Goal: Information Seeking & Learning: Learn about a topic

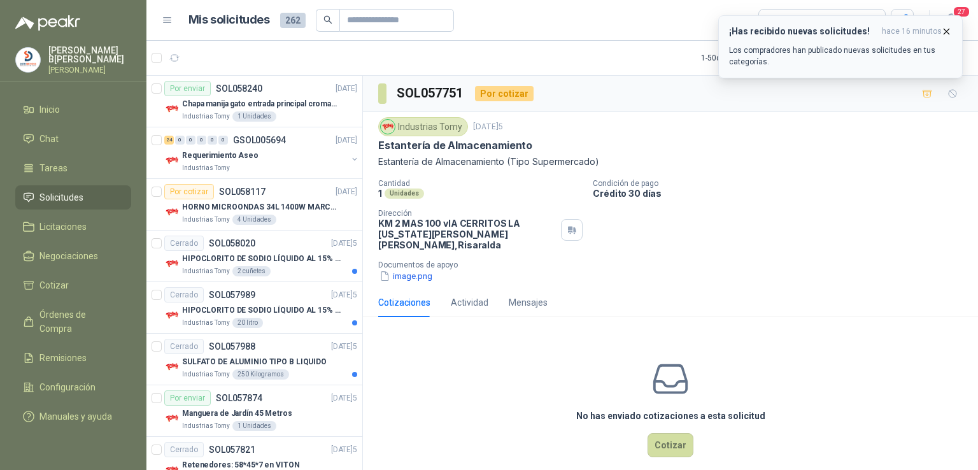
click at [799, 65] on p "Los compradores han publicado nuevas solicitudes en tus categorías." at bounding box center [840, 56] width 223 height 23
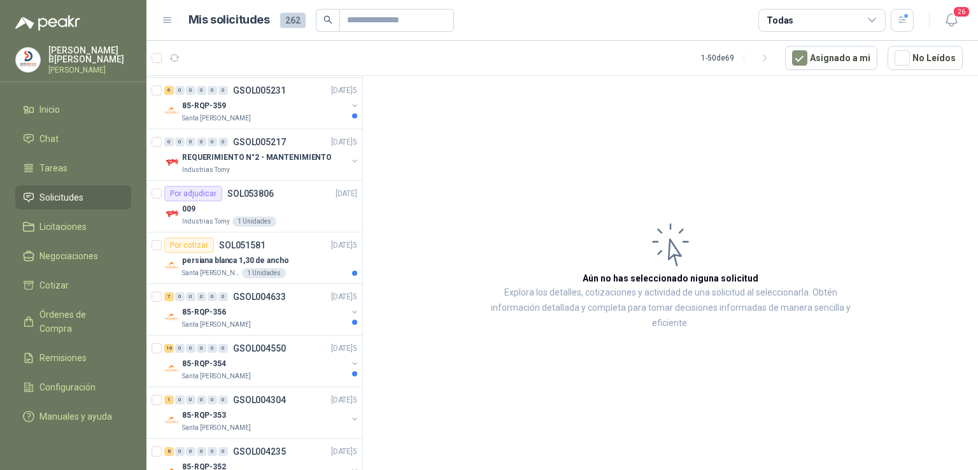
scroll to position [1380, 0]
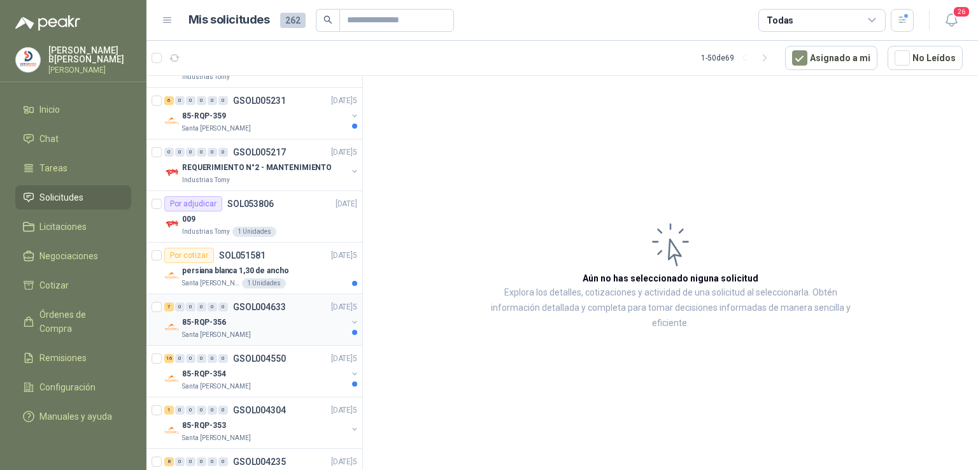
click at [246, 302] on p "GSOL004633" at bounding box center [259, 306] width 53 height 9
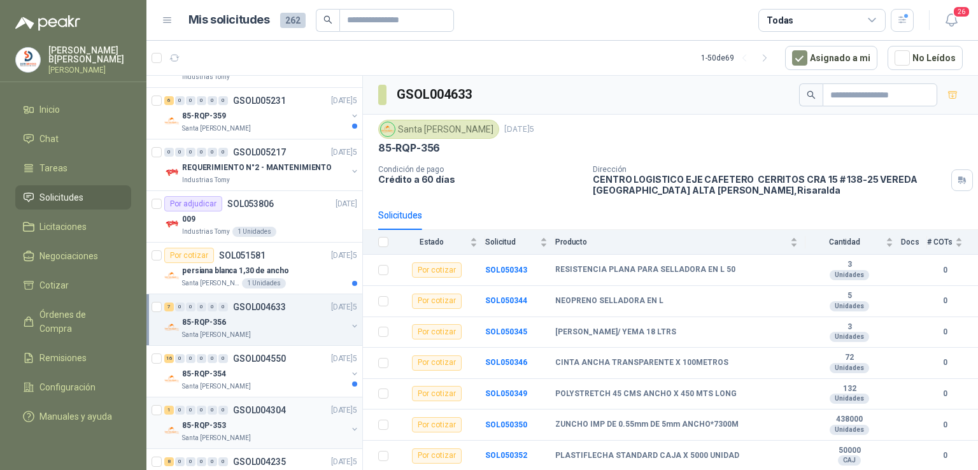
click at [260, 408] on p "GSOL004304" at bounding box center [259, 409] width 53 height 9
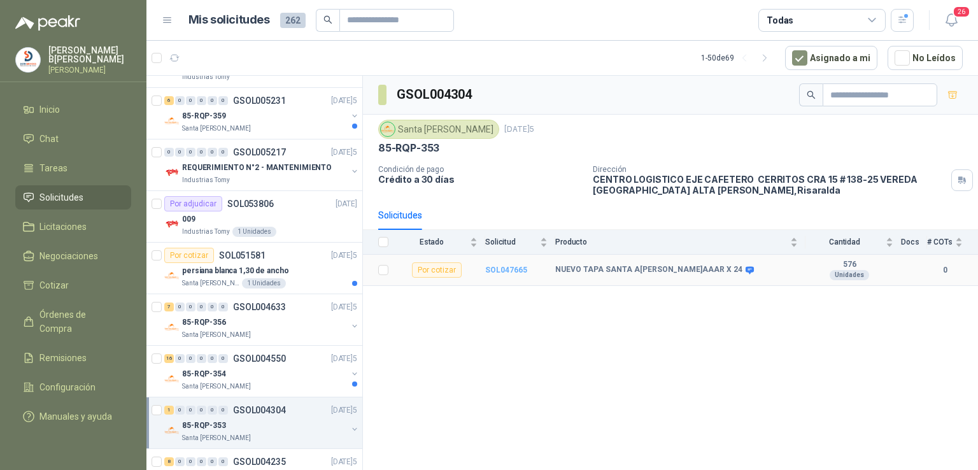
click at [513, 266] on b "SOL047665" at bounding box center [506, 269] width 42 height 9
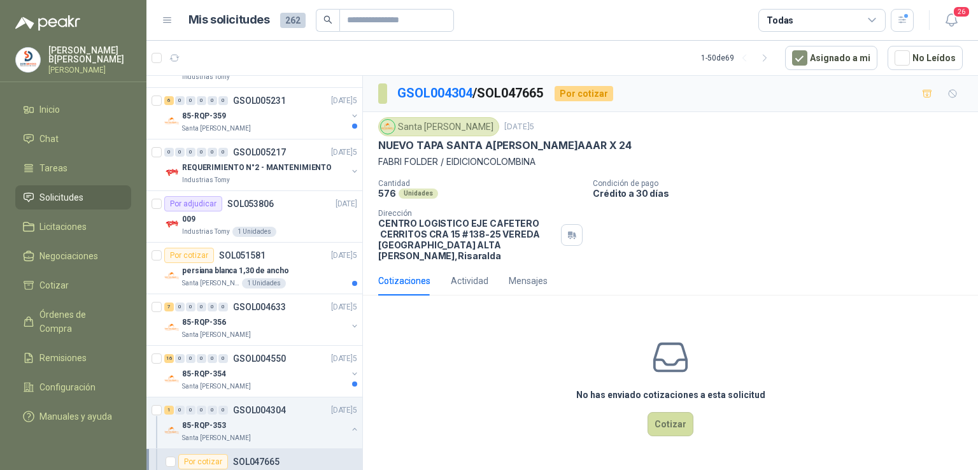
click at [574, 144] on div "NUEVO TAPA SANTA A[PERSON_NAME]AAAR X 24" at bounding box center [670, 145] width 584 height 13
drag, startPoint x: 568, startPoint y: 144, endPoint x: 378, endPoint y: 141, distance: 190.4
click at [378, 141] on p "NUEVO TAPA SANTA A[PERSON_NAME]AAAR X 24" at bounding box center [504, 145] width 253 height 13
copy p "NUEVO TAPA SANTA A[PERSON_NAME]AAAR X 24"
click at [264, 354] on p "GSOL004550" at bounding box center [259, 358] width 53 height 9
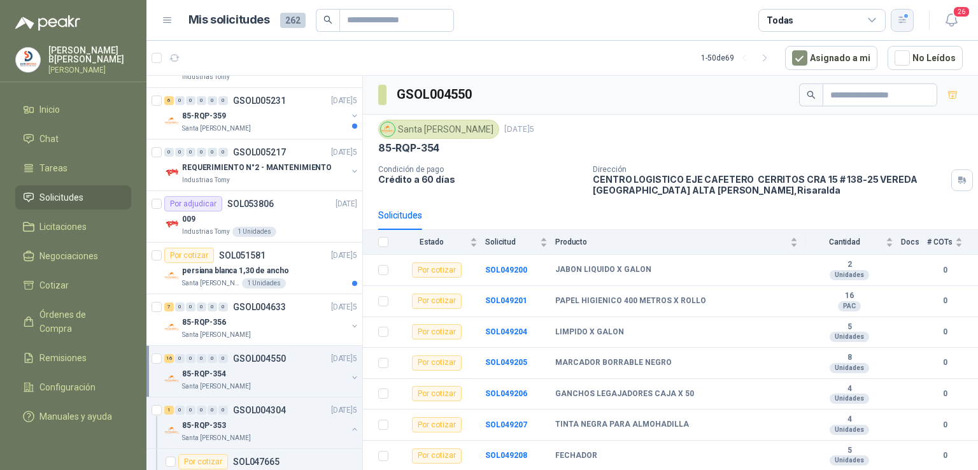
click at [899, 16] on icon "button" at bounding box center [902, 20] width 11 height 11
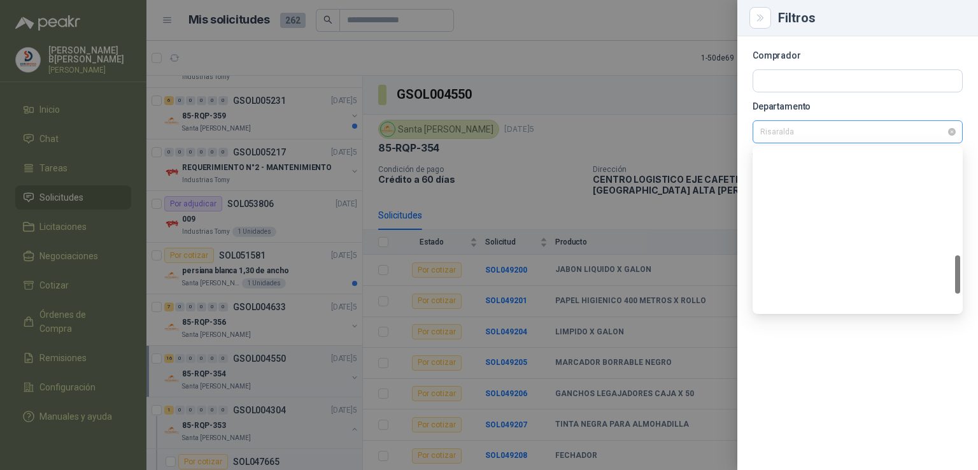
click at [957, 130] on div "Risaralda" at bounding box center [857, 131] width 210 height 23
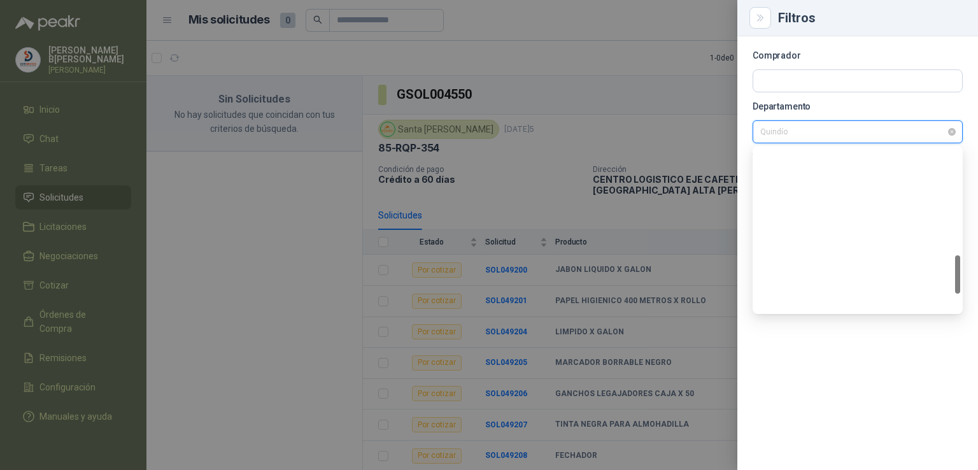
click at [952, 136] on span "Quindío" at bounding box center [857, 131] width 195 height 19
drag, startPoint x: 953, startPoint y: 276, endPoint x: 951, endPoint y: 230, distance: 45.2
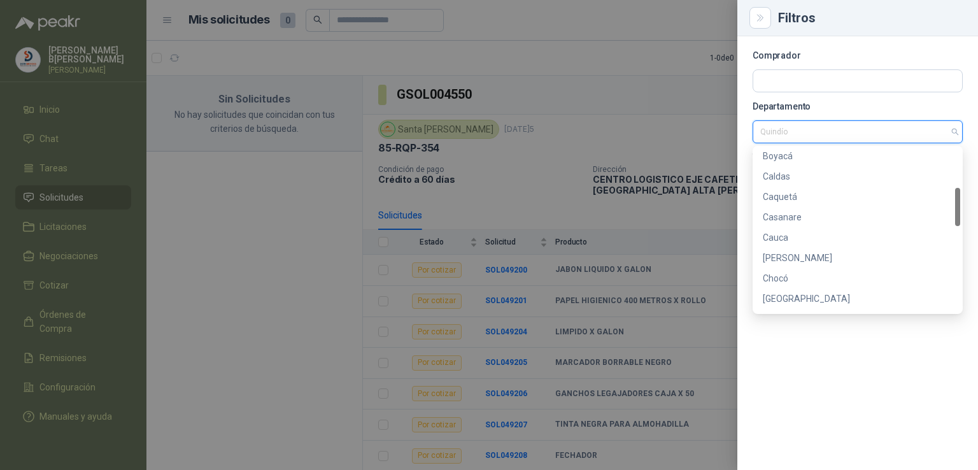
scroll to position [158, 0]
drag, startPoint x: 957, startPoint y: 274, endPoint x: 948, endPoint y: 204, distance: 70.6
click at [948, 204] on div "Boyacá C[PERSON_NAME]Caquetá Casanare Cauca Cesar Chocó [GEOGRAPHIC_DATA] Cundi…" at bounding box center [857, 229] width 205 height 163
click at [788, 181] on div "Caldas" at bounding box center [858, 184] width 190 height 14
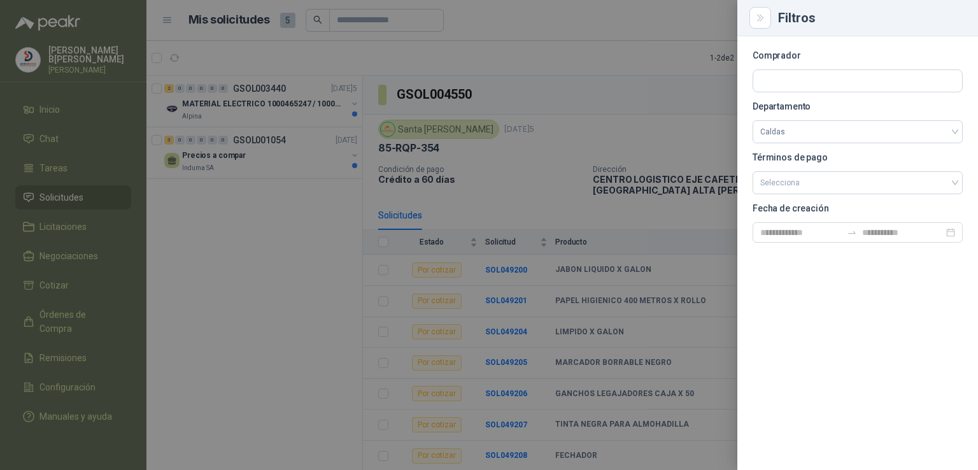
click at [316, 239] on div at bounding box center [489, 235] width 978 height 470
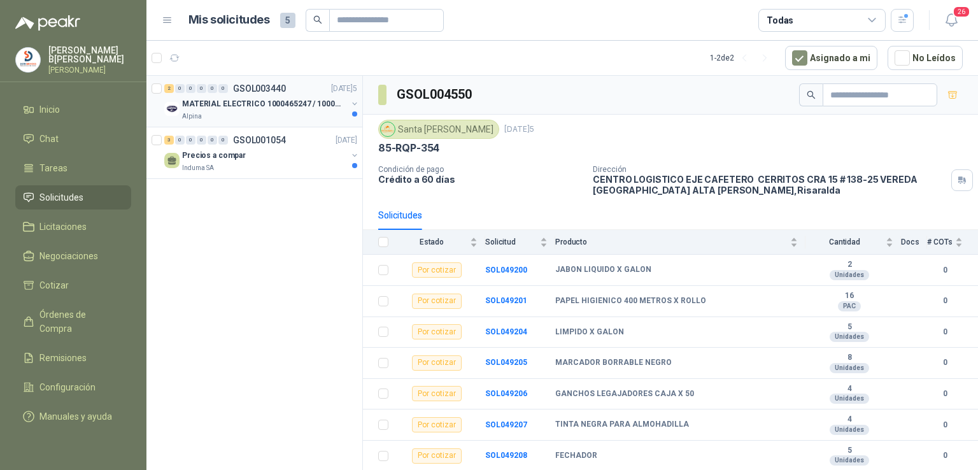
click at [264, 98] on p "MATERIAL ELECTRICO 1000465247 / 1000466995" at bounding box center [261, 104] width 159 height 12
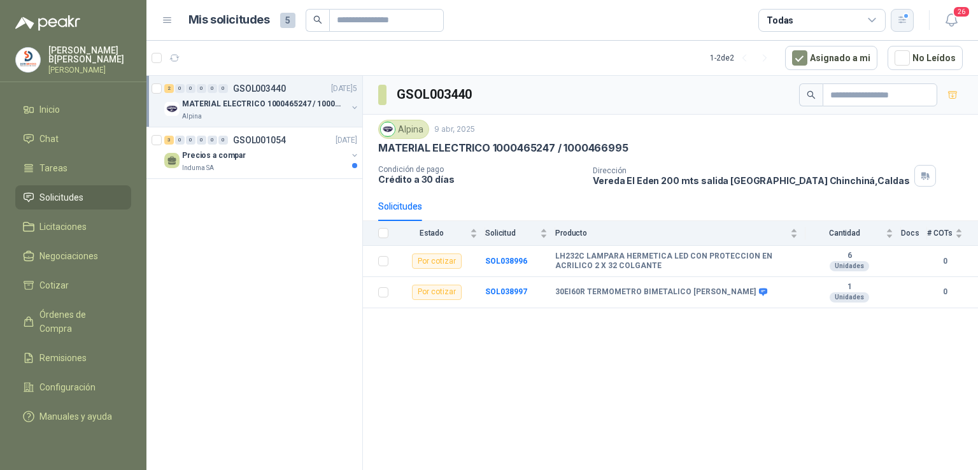
click at [899, 26] on button "button" at bounding box center [902, 20] width 23 height 23
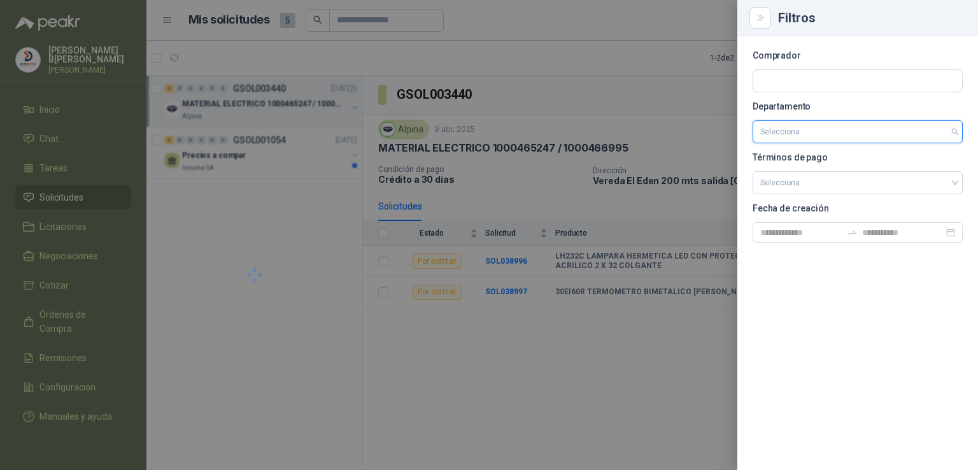
click at [956, 130] on div "Selecciona" at bounding box center [857, 131] width 210 height 23
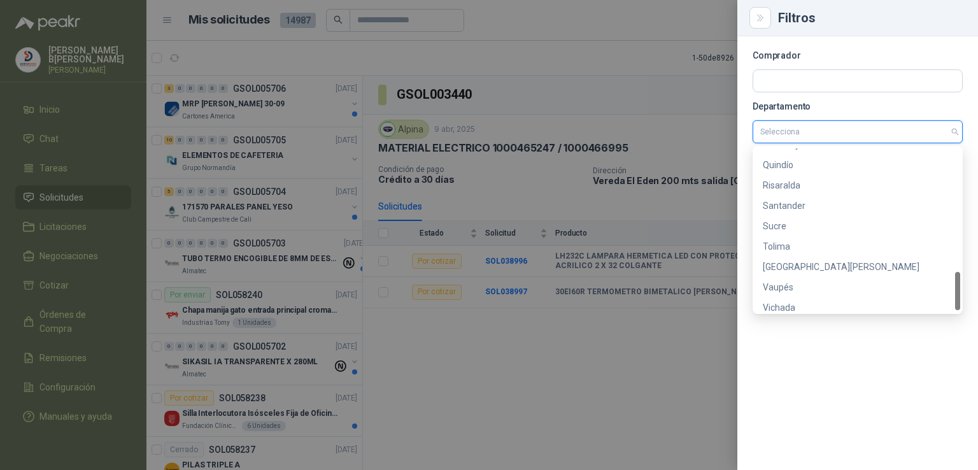
scroll to position [530, 0]
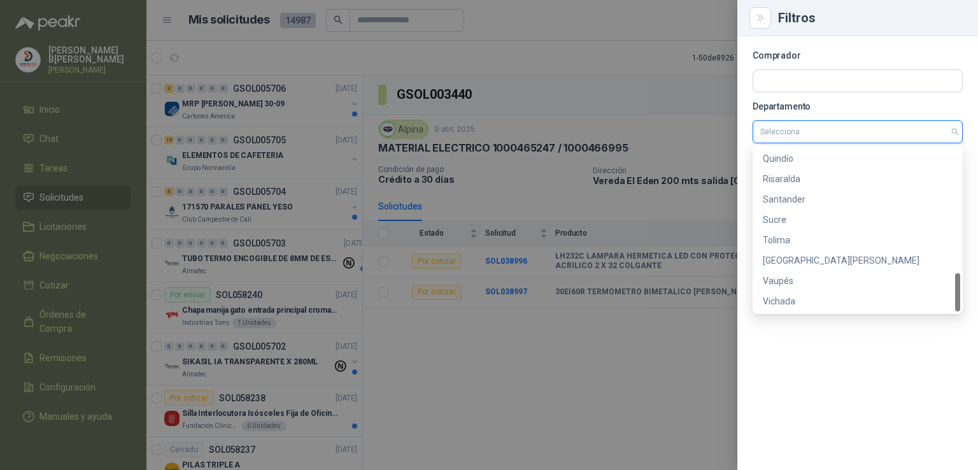
drag, startPoint x: 957, startPoint y: 194, endPoint x: 953, endPoint y: 292, distance: 98.7
click at [953, 292] on div "Putumayo Quindío Risaralda [GEOGRAPHIC_DATA] [GEOGRAPHIC_DATA] [GEOGRAPHIC_DATA…" at bounding box center [857, 229] width 205 height 163
click at [802, 258] on div "[GEOGRAPHIC_DATA][PERSON_NAME]" at bounding box center [858, 260] width 190 height 14
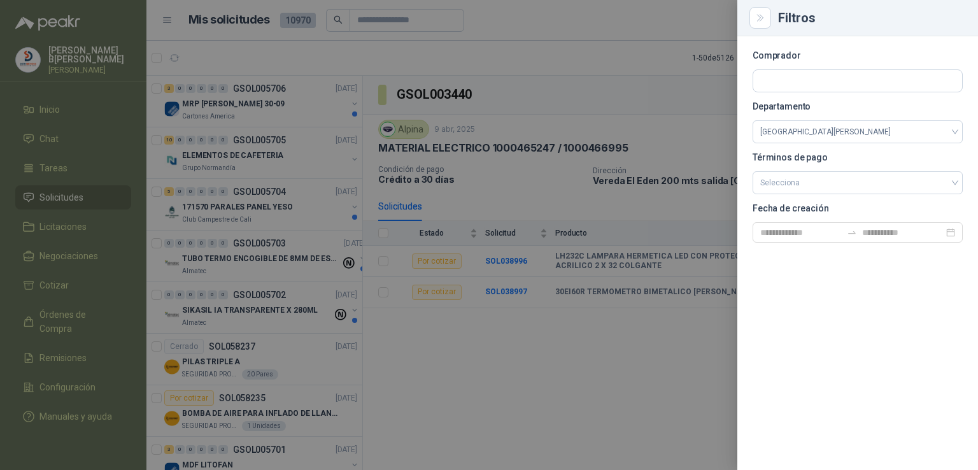
click at [537, 344] on div at bounding box center [489, 235] width 978 height 470
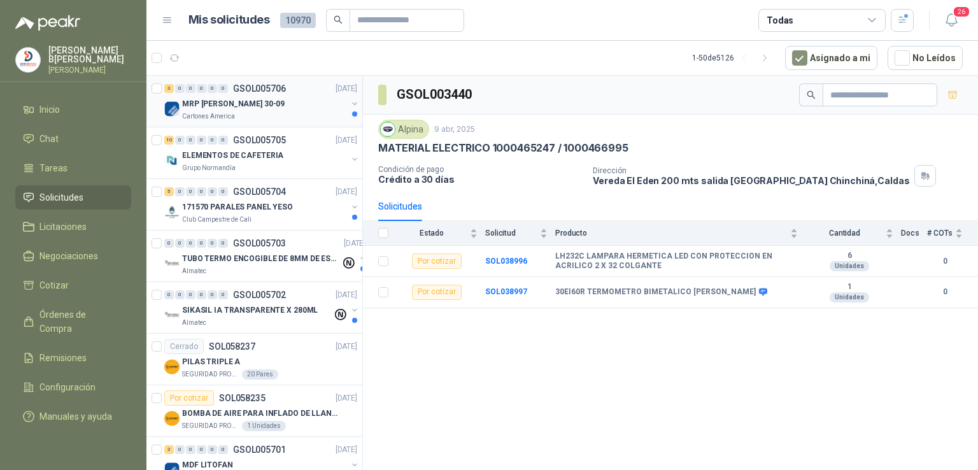
click at [226, 98] on p "MRP [PERSON_NAME] 30-09" at bounding box center [233, 104] width 102 height 12
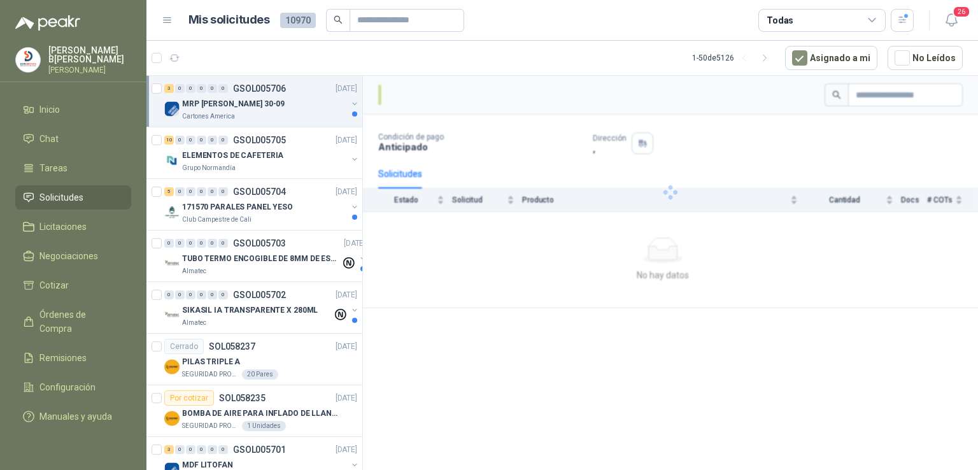
click at [226, 98] on p "MRP [PERSON_NAME] 30-09" at bounding box center [233, 104] width 102 height 12
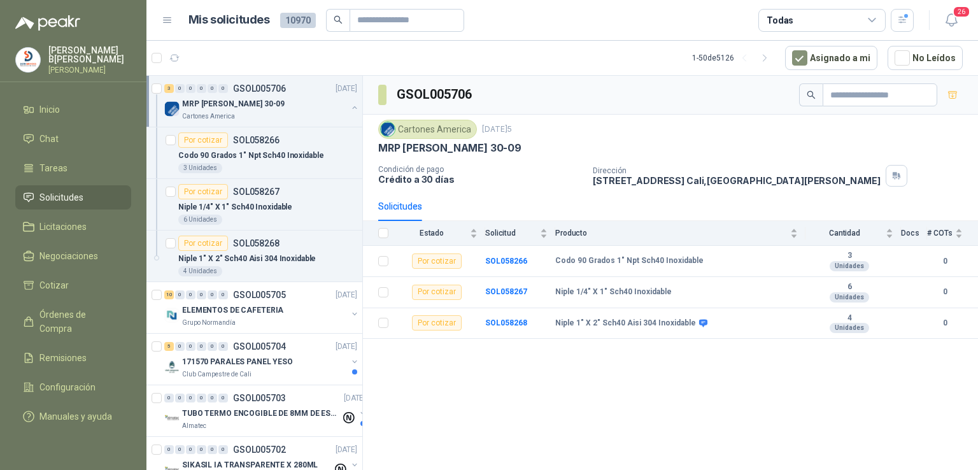
click at [349, 110] on button "button" at bounding box center [354, 107] width 10 height 10
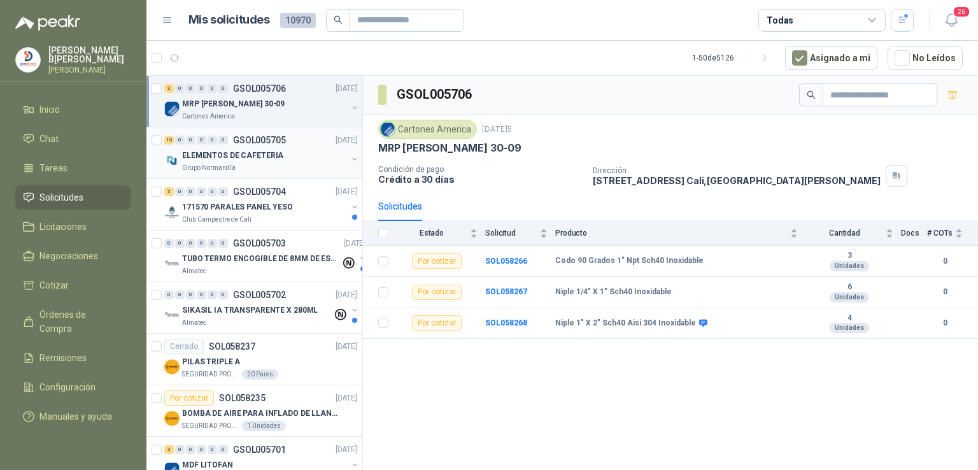
click at [248, 146] on div "10 0 0 0 0 0 GSOL005705 [DATE]" at bounding box center [261, 139] width 195 height 15
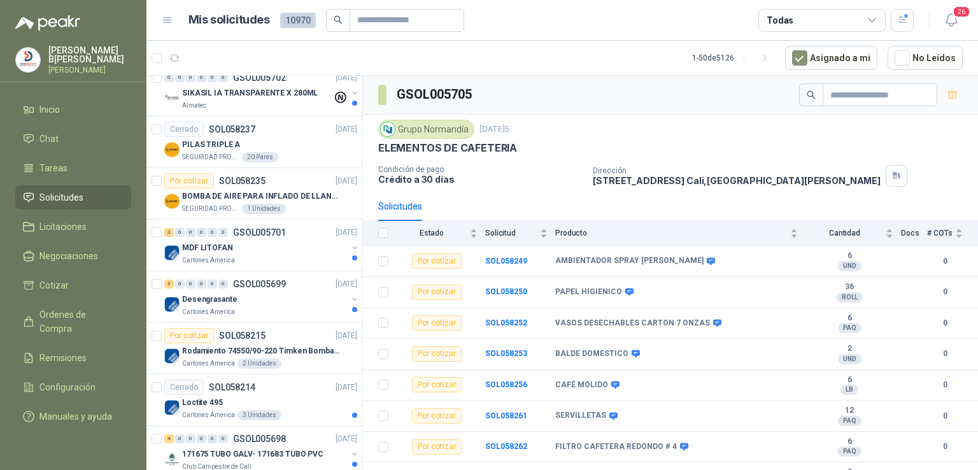
scroll to position [224, 0]
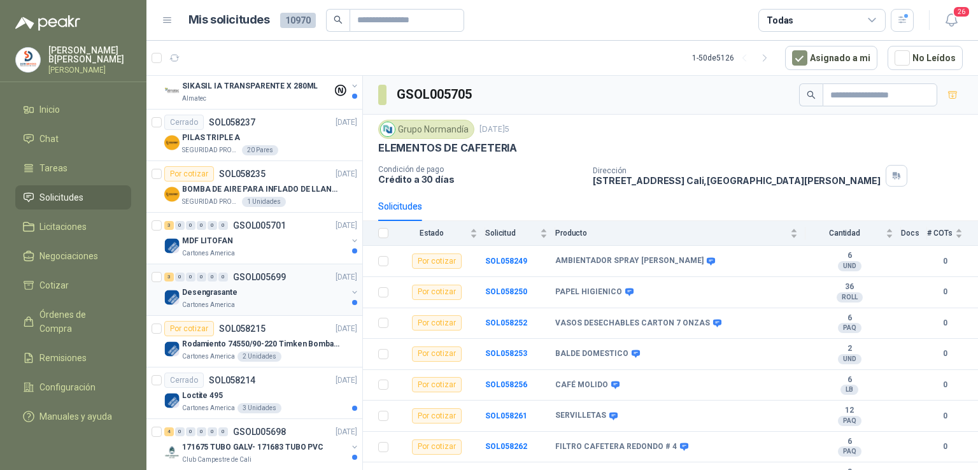
click at [247, 279] on p "GSOL005699" at bounding box center [259, 276] width 53 height 9
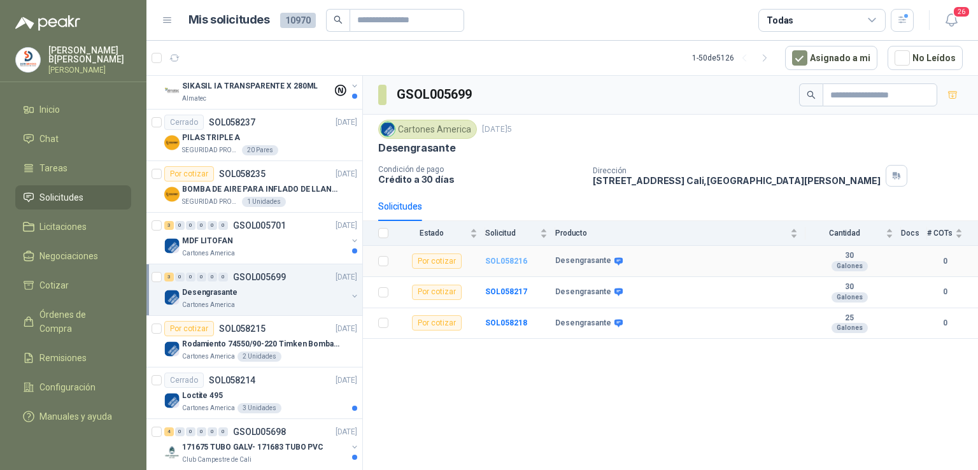
click at [489, 257] on b "SOL058216" at bounding box center [506, 261] width 42 height 9
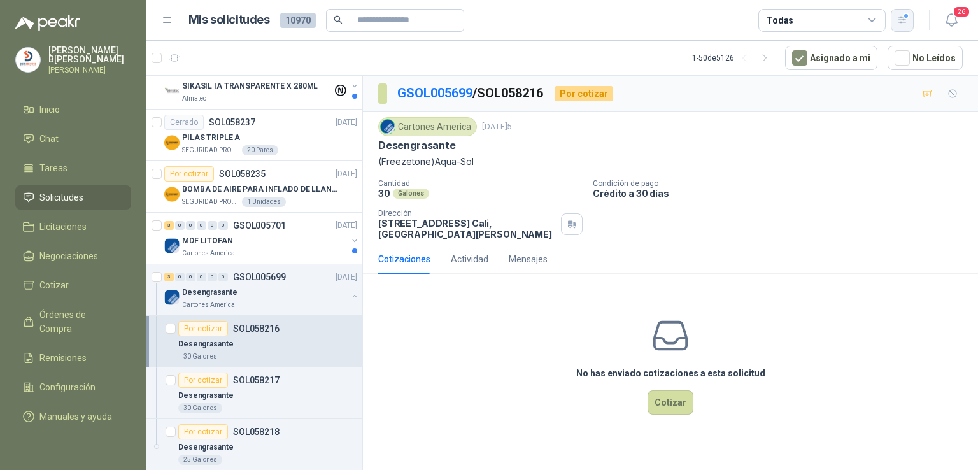
click at [907, 17] on div "button" at bounding box center [902, 20] width 11 height 11
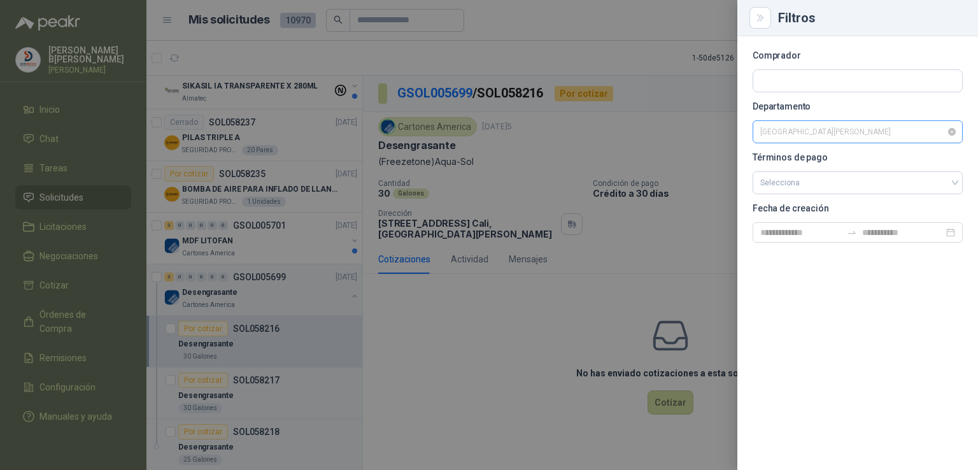
click at [955, 136] on div "[GEOGRAPHIC_DATA][PERSON_NAME]" at bounding box center [857, 131] width 210 height 23
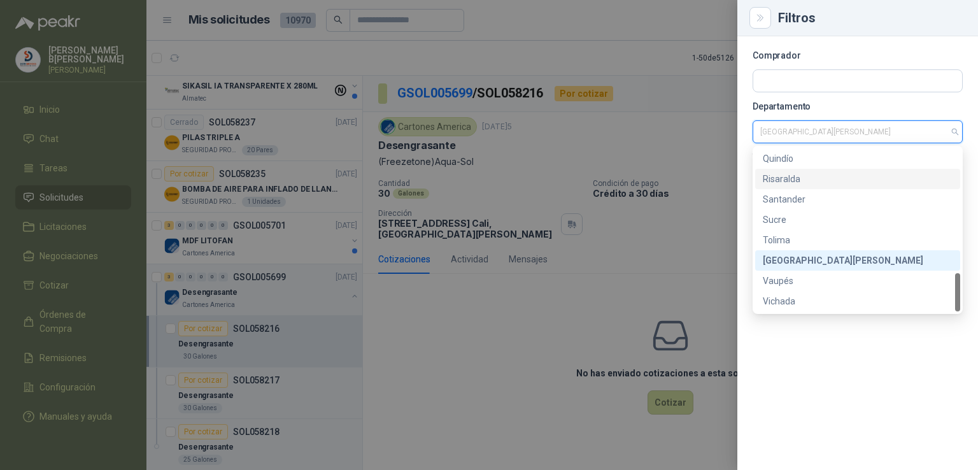
click at [817, 181] on div "Risaralda" at bounding box center [858, 179] width 190 height 14
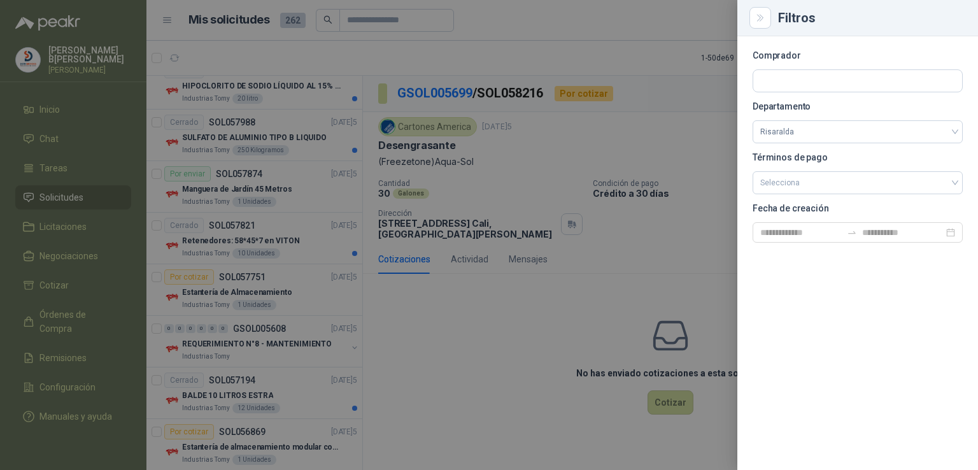
click at [356, 148] on div at bounding box center [489, 235] width 978 height 470
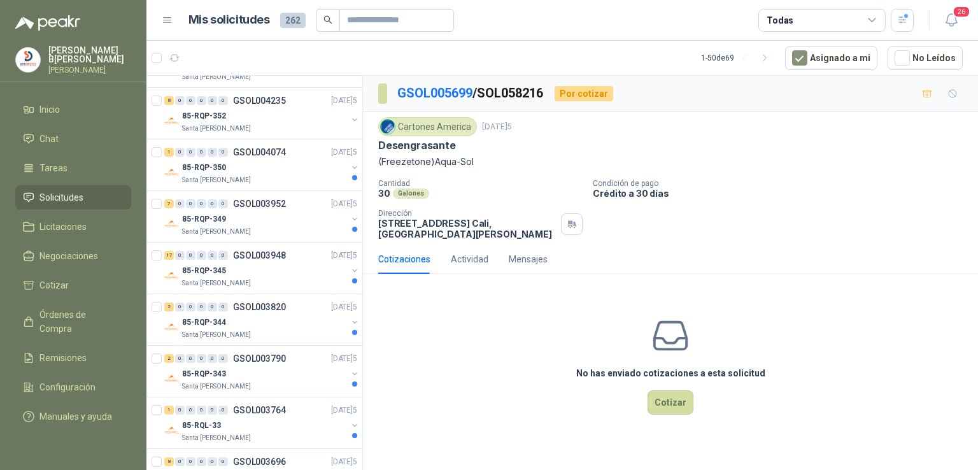
scroll to position [1728, 0]
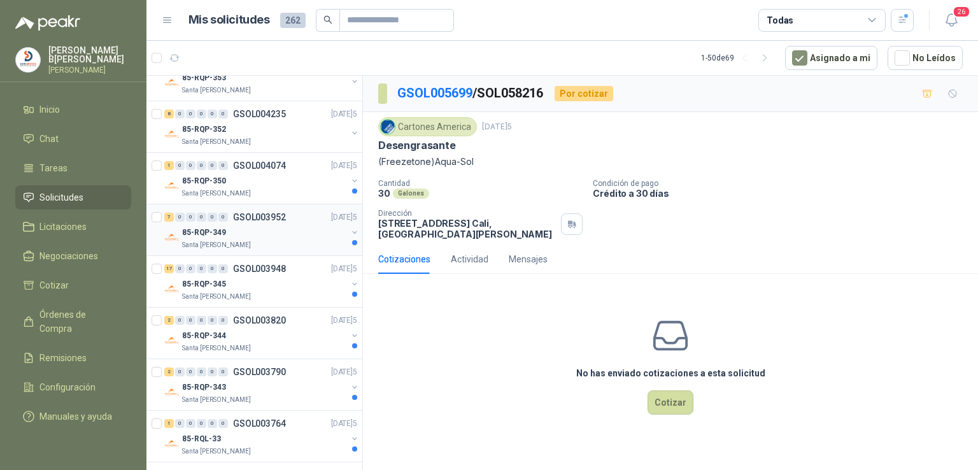
click at [184, 227] on p "85-RQP-349" at bounding box center [204, 233] width 44 height 12
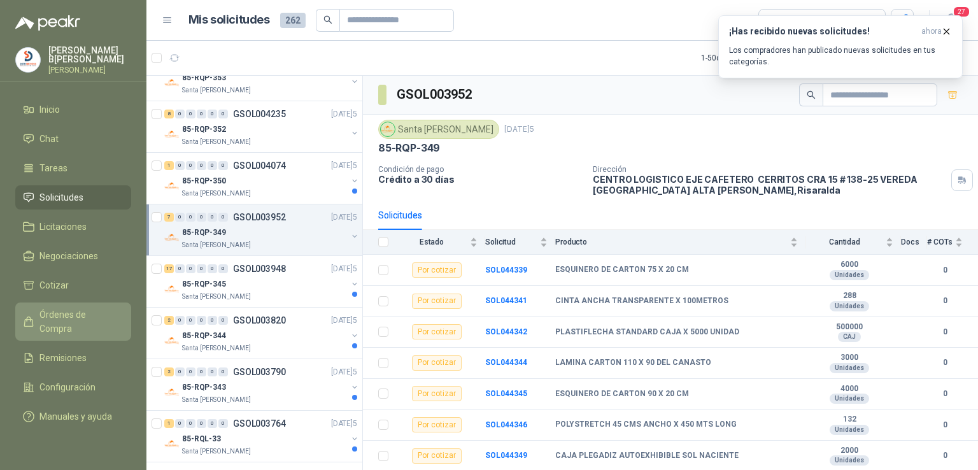
click at [85, 310] on span "Órdenes de Compra" at bounding box center [79, 321] width 80 height 28
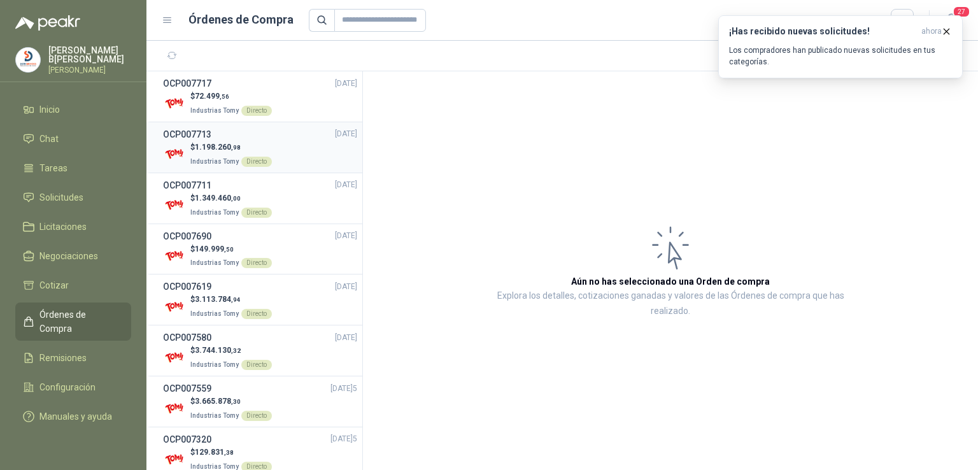
click at [228, 132] on div "OCP007713 [DATE]" at bounding box center [260, 134] width 194 height 14
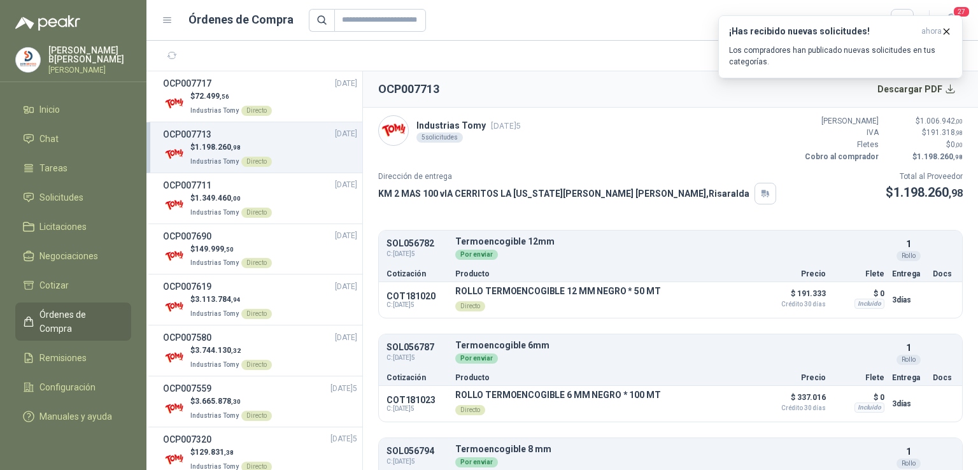
scroll to position [271, 0]
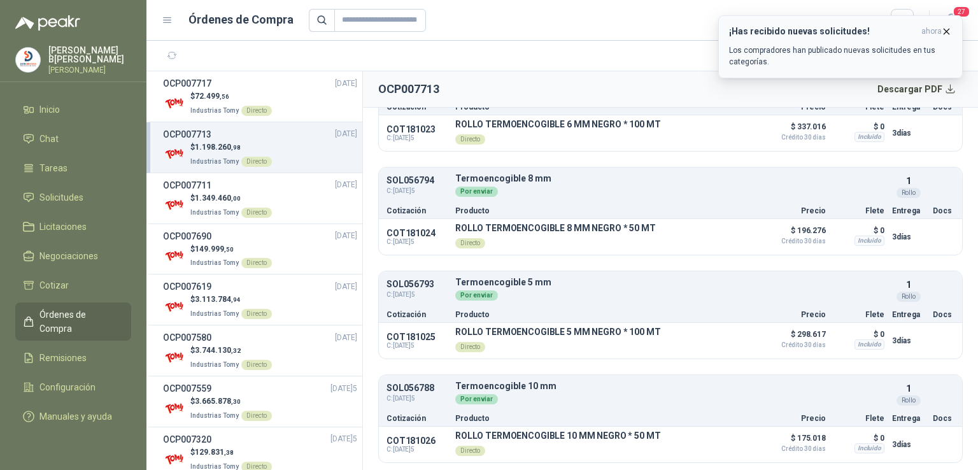
click at [796, 44] on div "¡Has recibido nuevas solicitudes! ahora Los compradores han publicado nuevas so…" at bounding box center [840, 46] width 223 height 41
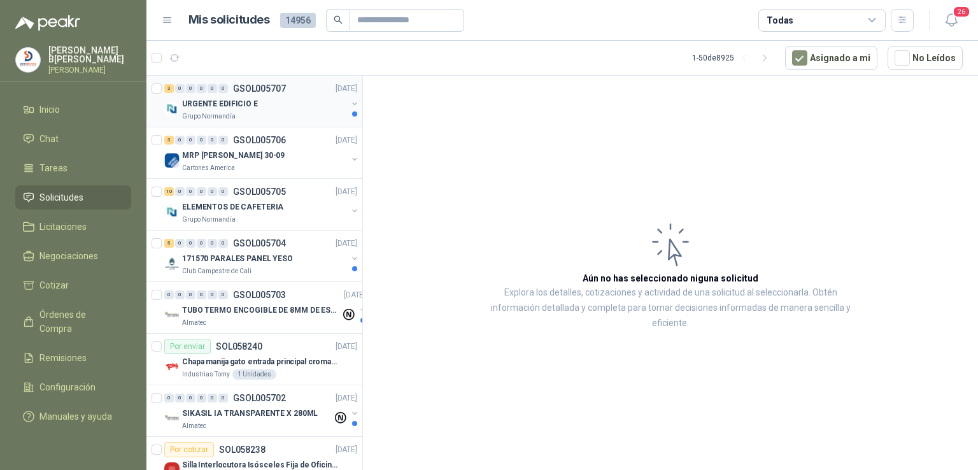
click at [230, 101] on p "URGENTE EDIFICIO E" at bounding box center [220, 104] width 76 height 12
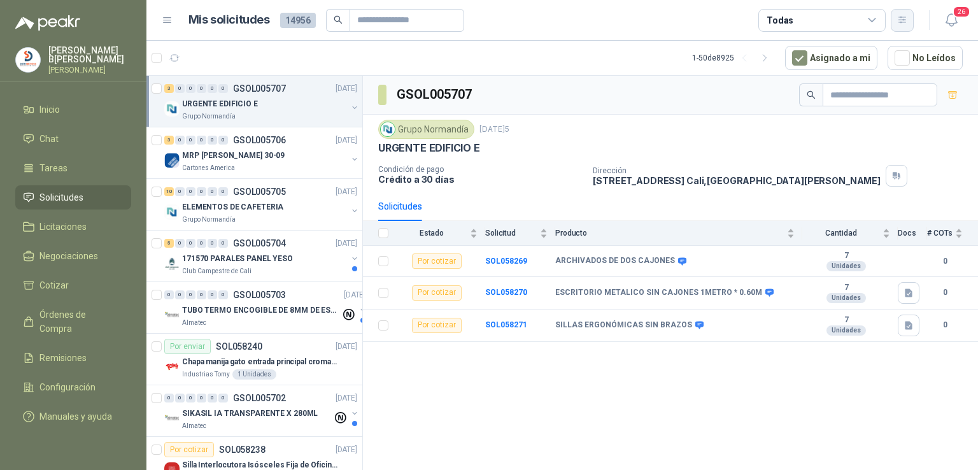
click at [905, 20] on icon "button" at bounding box center [901, 20] width 7 height 6
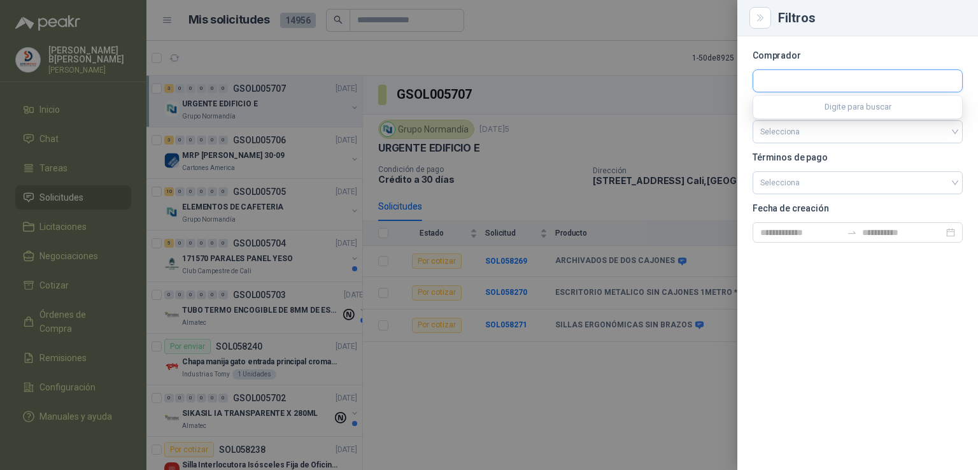
click at [852, 79] on input "text" at bounding box center [857, 81] width 209 height 22
type input "*******"
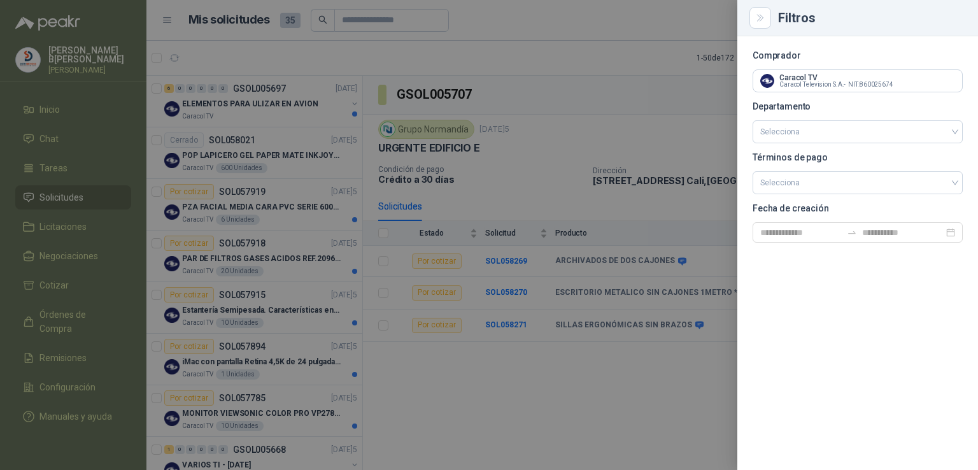
click at [289, 114] on div at bounding box center [489, 235] width 978 height 470
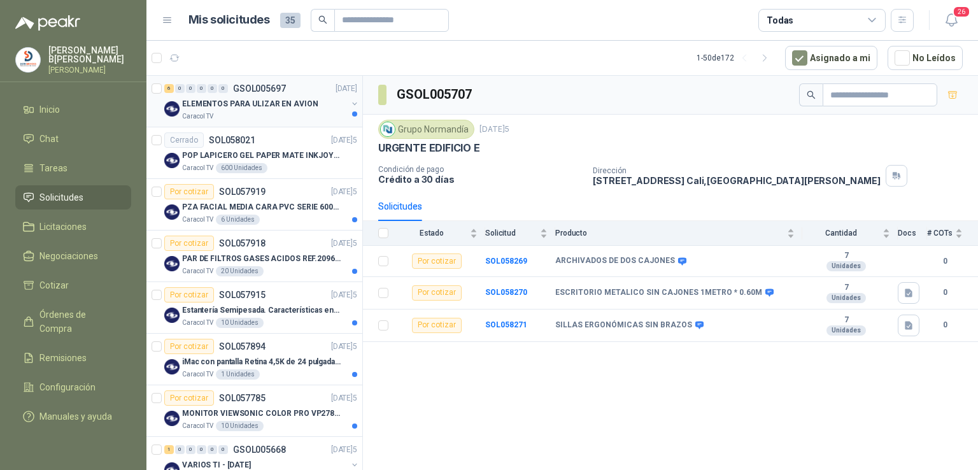
click at [264, 100] on p "ELEMENTOS PARA ULIZAR EN AVION" at bounding box center [250, 104] width 136 height 12
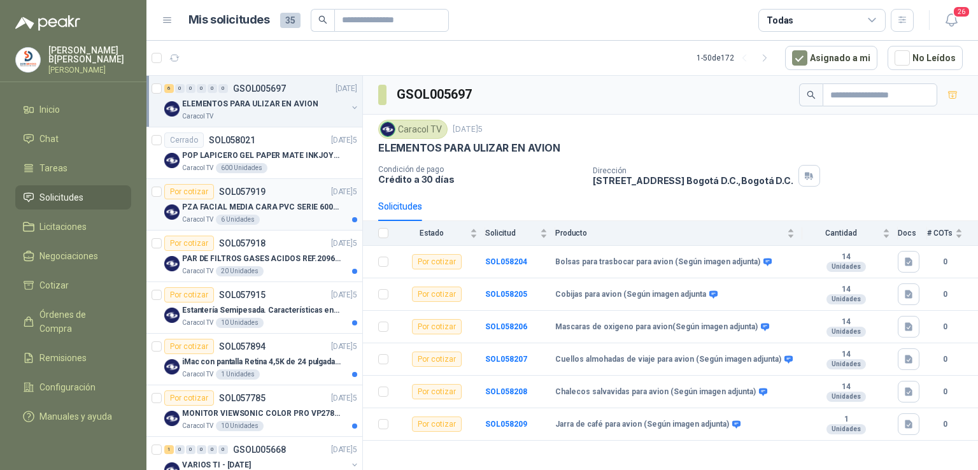
click at [309, 201] on p "PZA FACIAL MEDIA CARA PVC SERIE 6000 3M" at bounding box center [261, 207] width 159 height 12
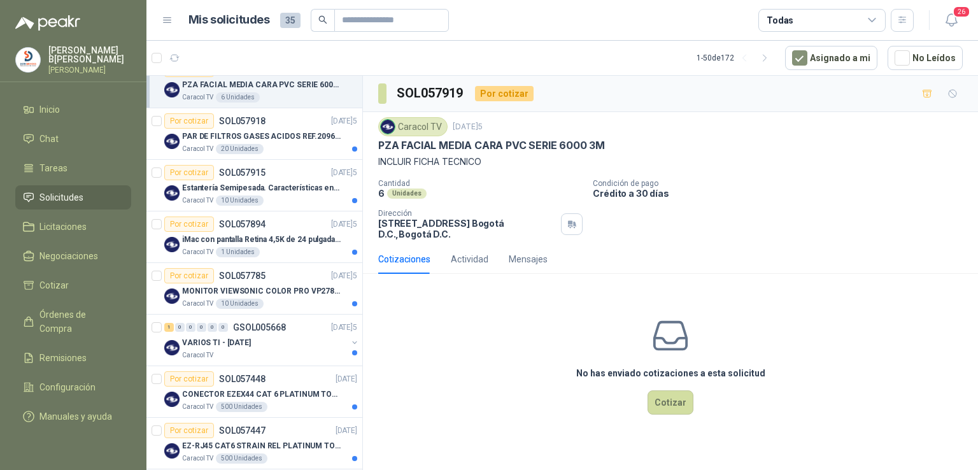
scroll to position [125, 0]
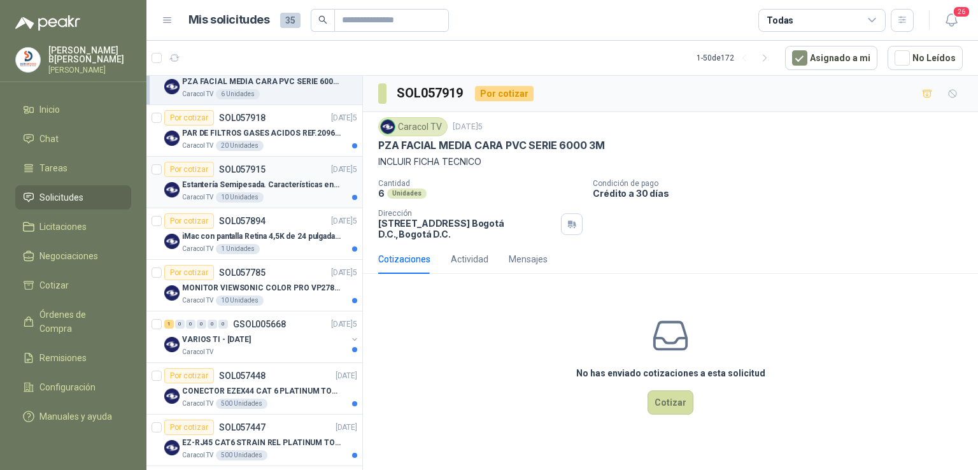
click at [280, 180] on p "Estantería Semipesada. Características en el adjunto" at bounding box center [261, 185] width 159 height 12
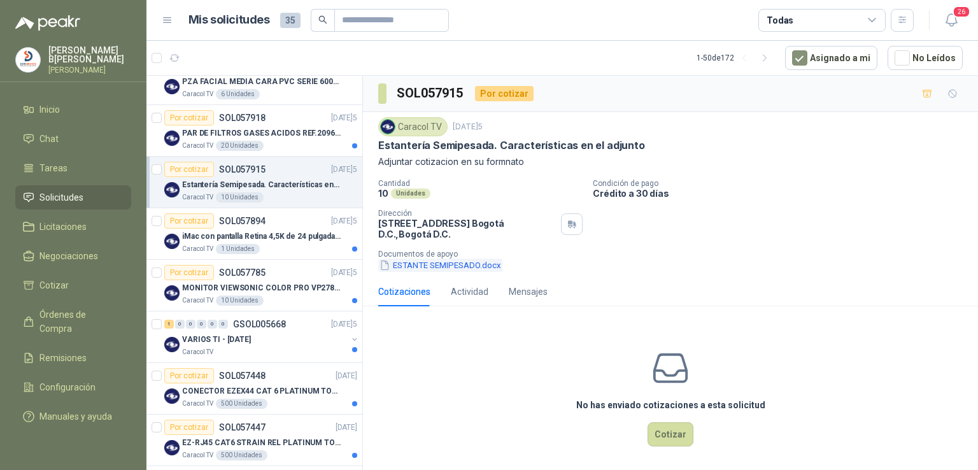
click at [459, 261] on button "ESTANTE SEMIPESADO.docx" at bounding box center [440, 264] width 124 height 13
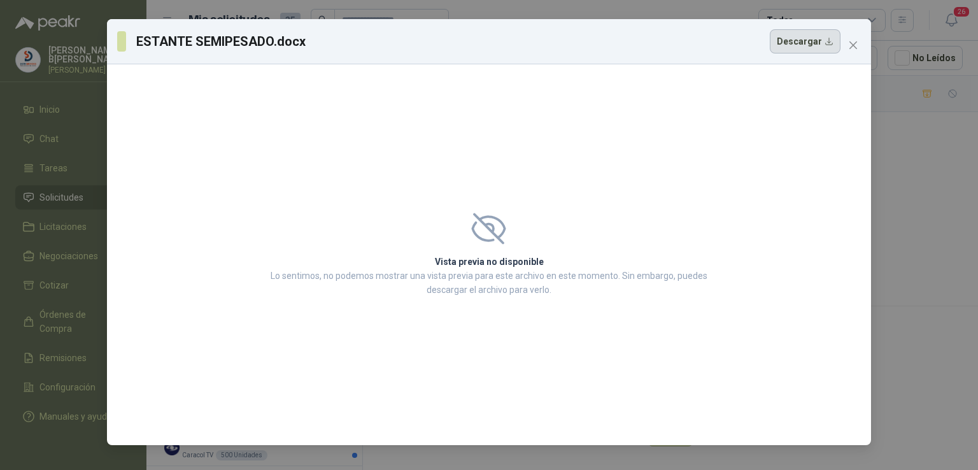
click at [791, 46] on button "Descargar" at bounding box center [805, 41] width 71 height 24
click at [852, 46] on icon "close" at bounding box center [853, 45] width 10 height 10
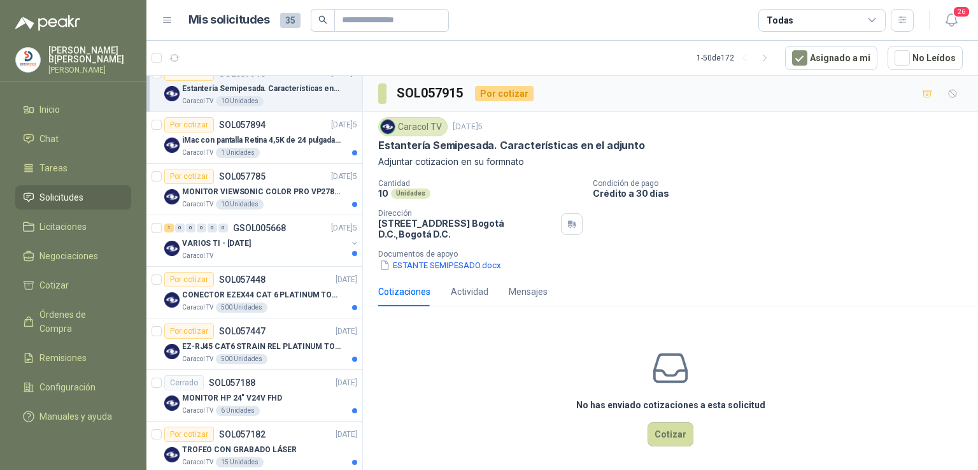
scroll to position [225, 0]
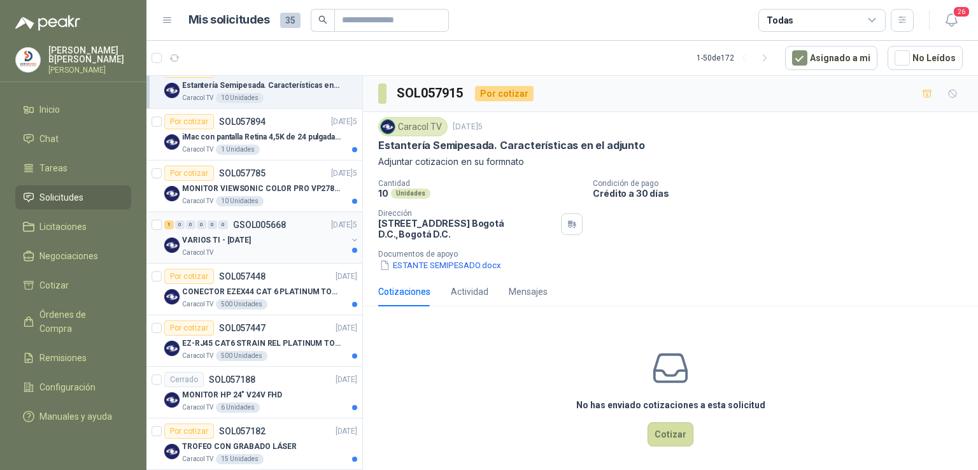
click at [202, 240] on p "VARIOS TI - [DATE]" at bounding box center [216, 240] width 69 height 12
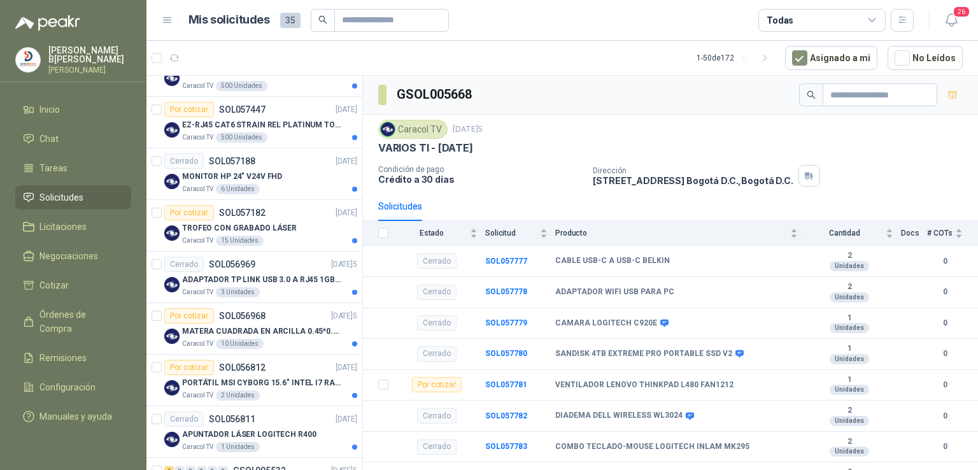
scroll to position [453, 0]
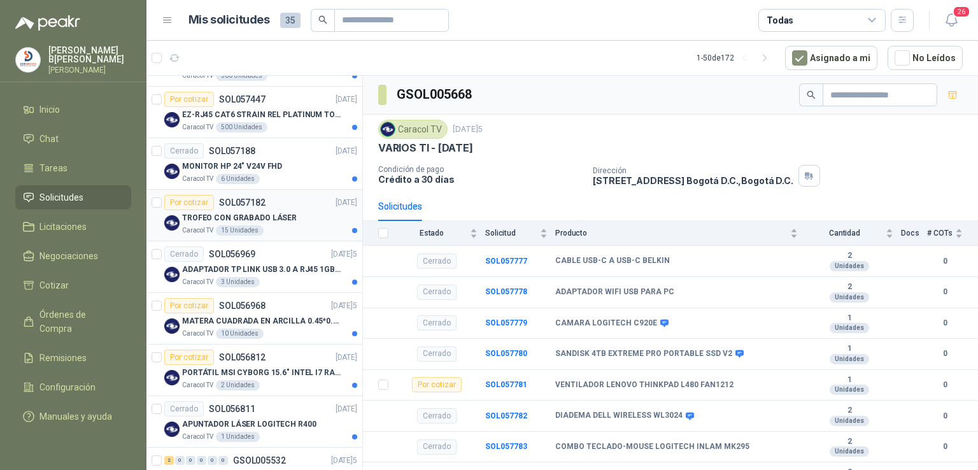
click at [236, 216] on p "TROFEO CON GRABADO LÁSER" at bounding box center [239, 218] width 115 height 12
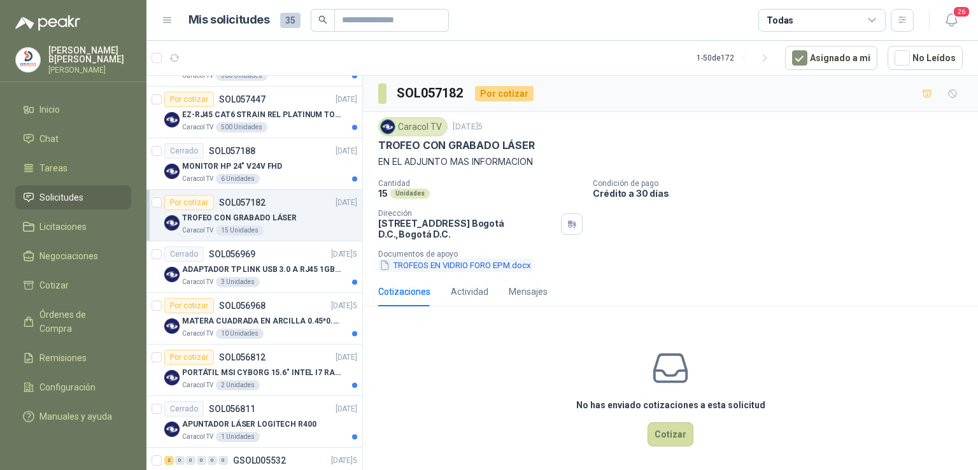
click at [470, 265] on button "TROFEOS EN VIDRIO FORO EPM.docx" at bounding box center [455, 264] width 154 height 13
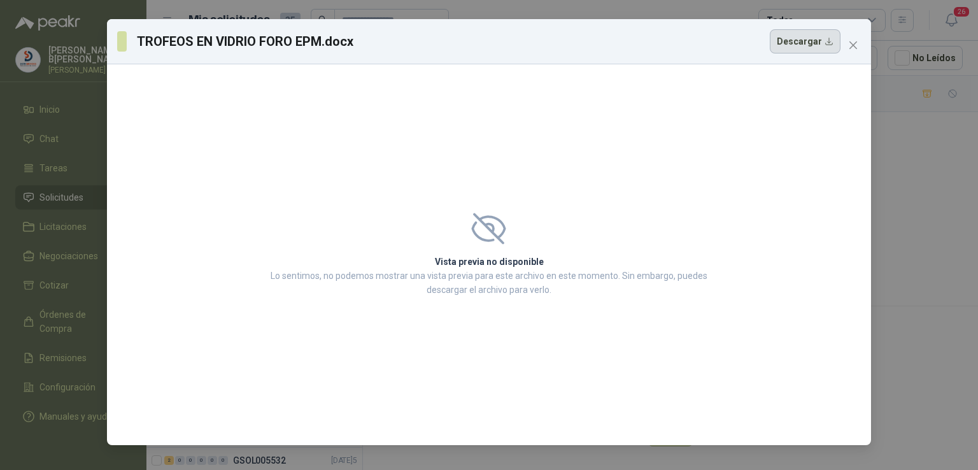
click at [825, 39] on button "Descargar" at bounding box center [805, 41] width 71 height 24
click at [850, 44] on icon "close" at bounding box center [853, 45] width 10 height 10
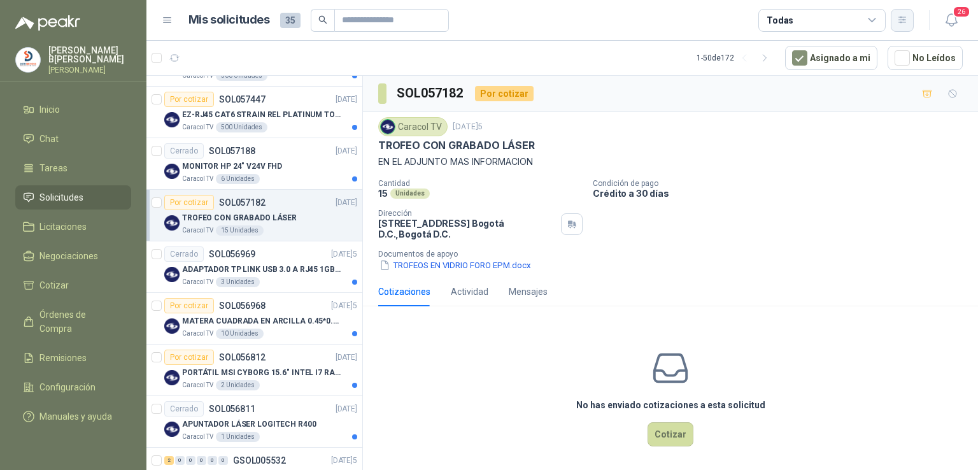
click at [899, 24] on icon "button" at bounding box center [902, 20] width 11 height 11
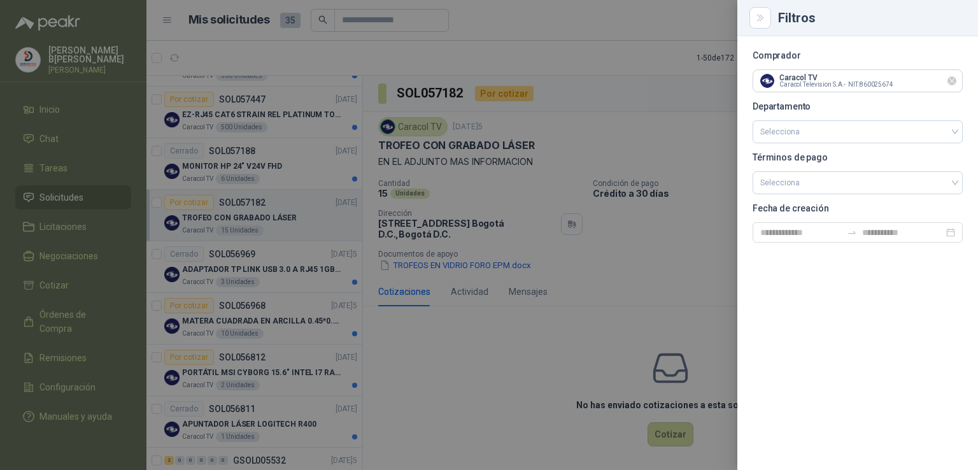
click at [954, 82] on icon "Limpiar" at bounding box center [951, 80] width 5 height 5
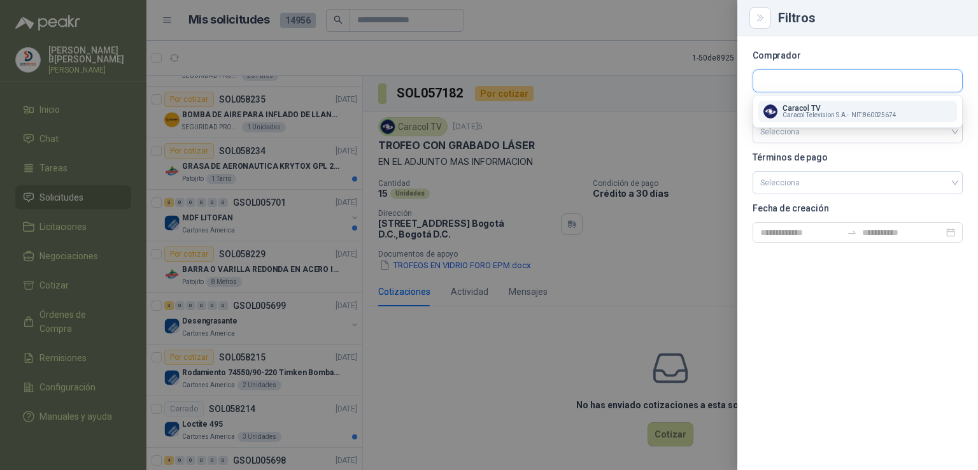
click at [896, 80] on input "text" at bounding box center [857, 81] width 209 height 22
type input "*"
type input "*****"
click at [869, 111] on div "ALMACENES EXITO NIT : 890900608" at bounding box center [857, 111] width 188 height 14
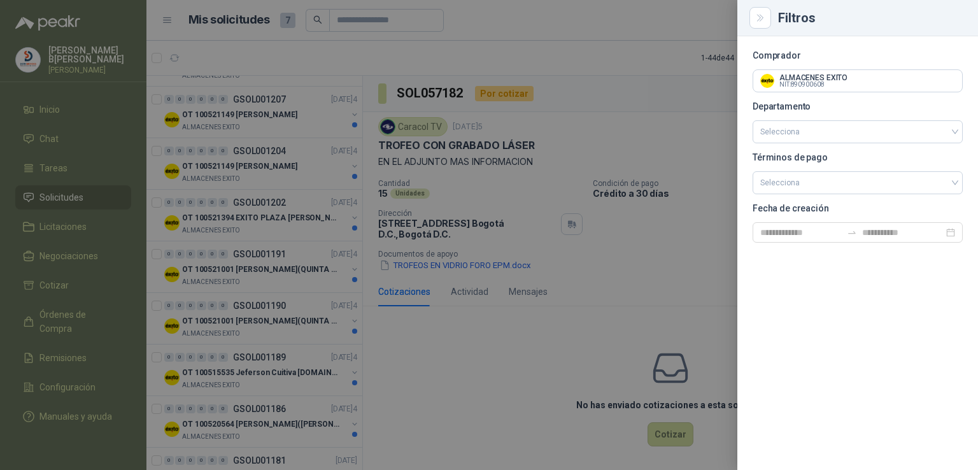
click at [420, 282] on div at bounding box center [489, 235] width 978 height 470
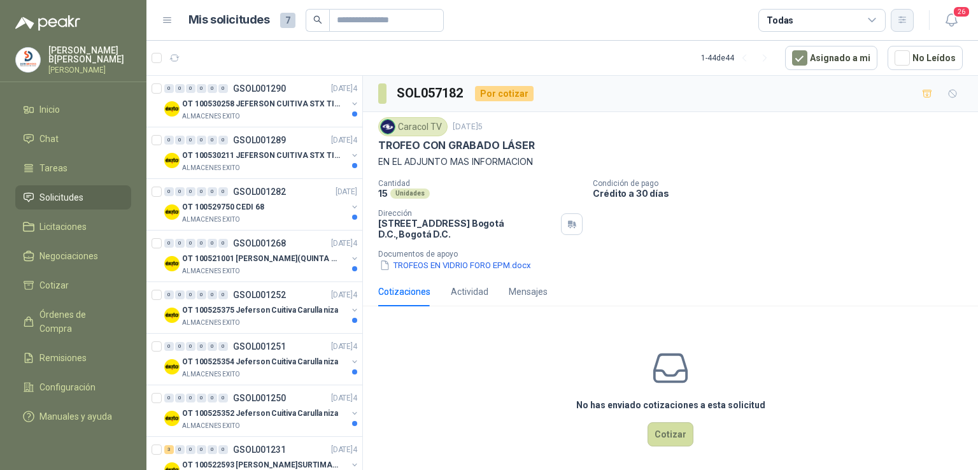
click at [906, 23] on icon "button" at bounding box center [902, 20] width 11 height 11
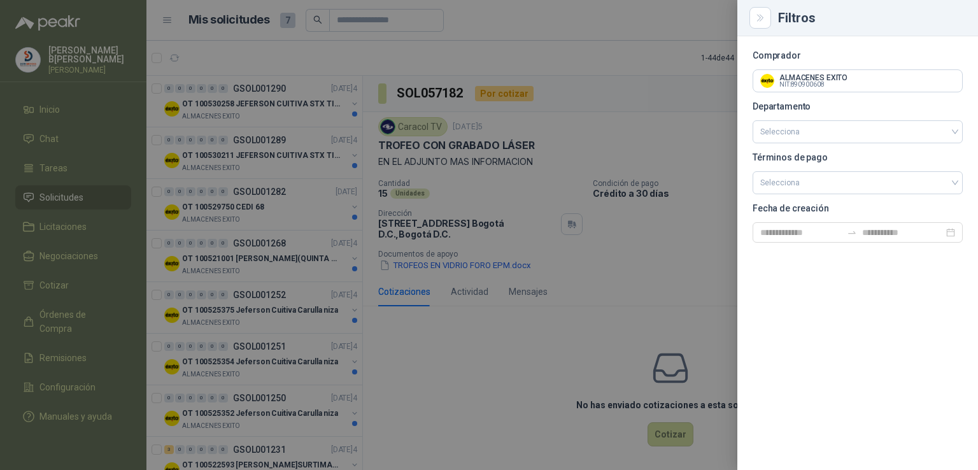
click at [691, 91] on div at bounding box center [489, 235] width 978 height 470
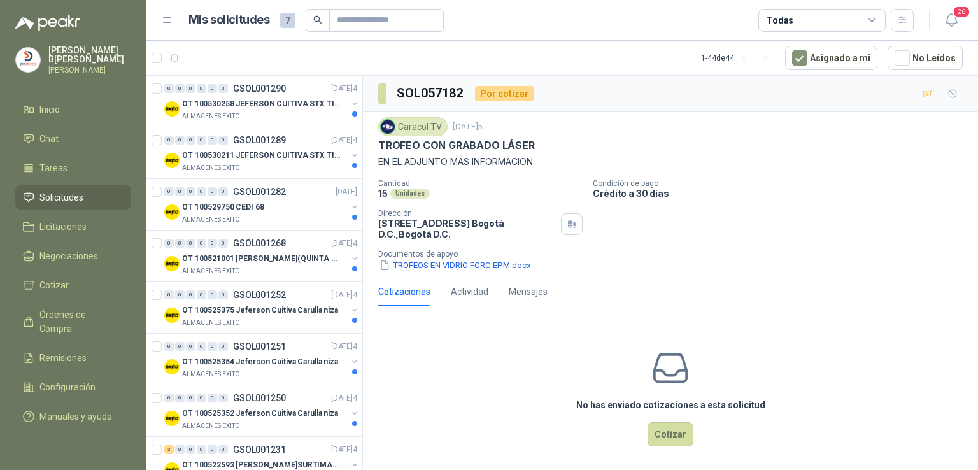
click at [869, 22] on icon at bounding box center [871, 20] width 11 height 11
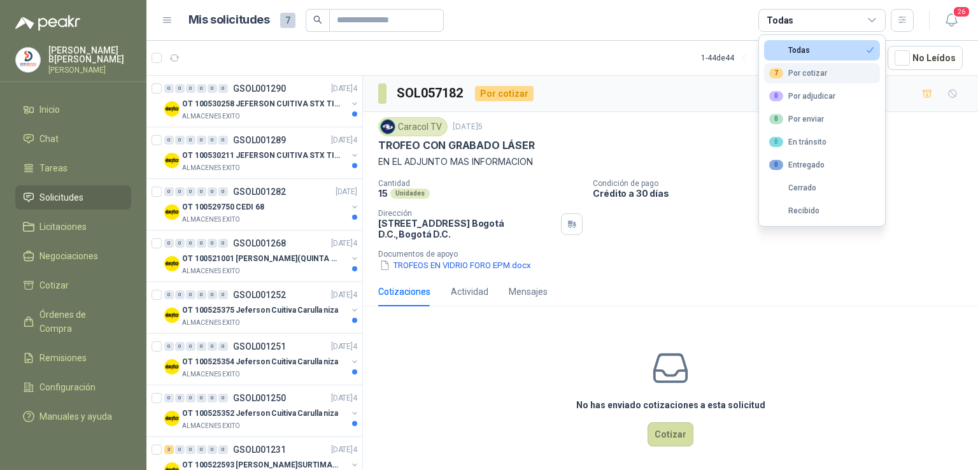
click at [825, 71] on button "7 Por cotizar" at bounding box center [822, 73] width 116 height 20
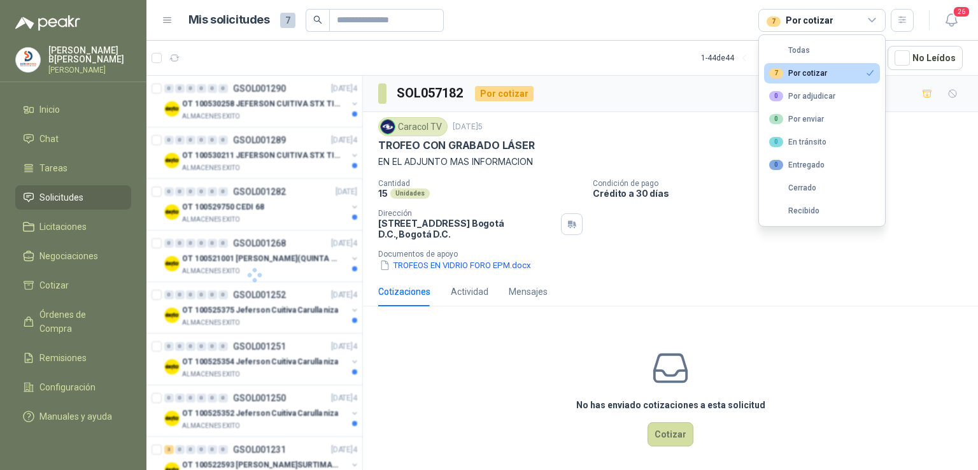
click at [825, 71] on button "7 Por cotizar" at bounding box center [822, 73] width 116 height 20
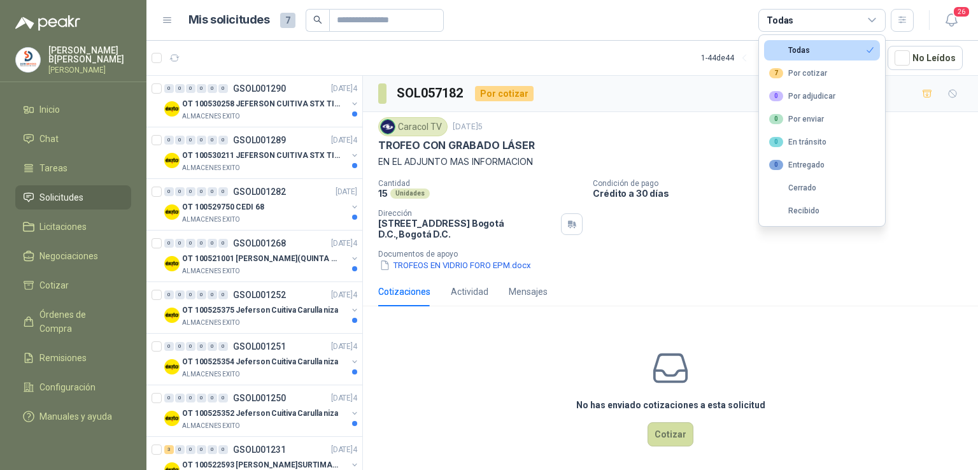
click at [668, 326] on div "No has enviado cotizaciones a esta solicitud Cotizar" at bounding box center [670, 397] width 615 height 162
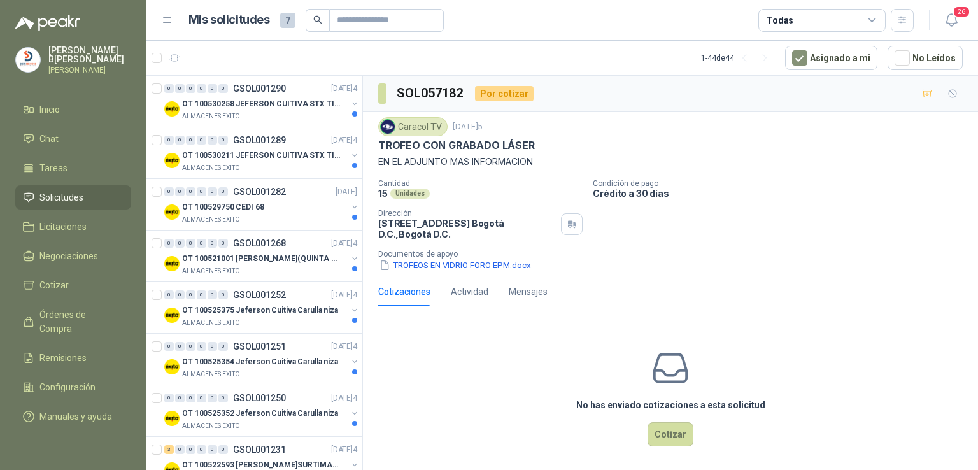
click at [875, 24] on icon at bounding box center [871, 20] width 11 height 11
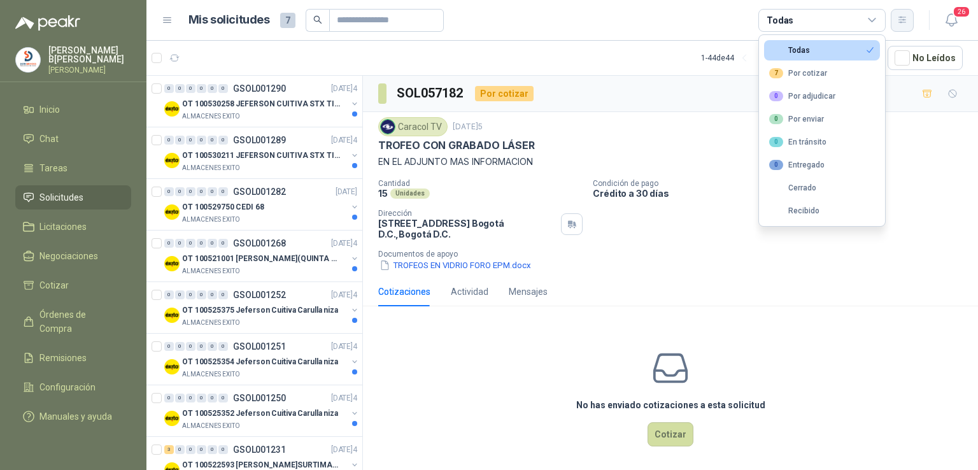
click at [903, 27] on button "button" at bounding box center [902, 20] width 23 height 23
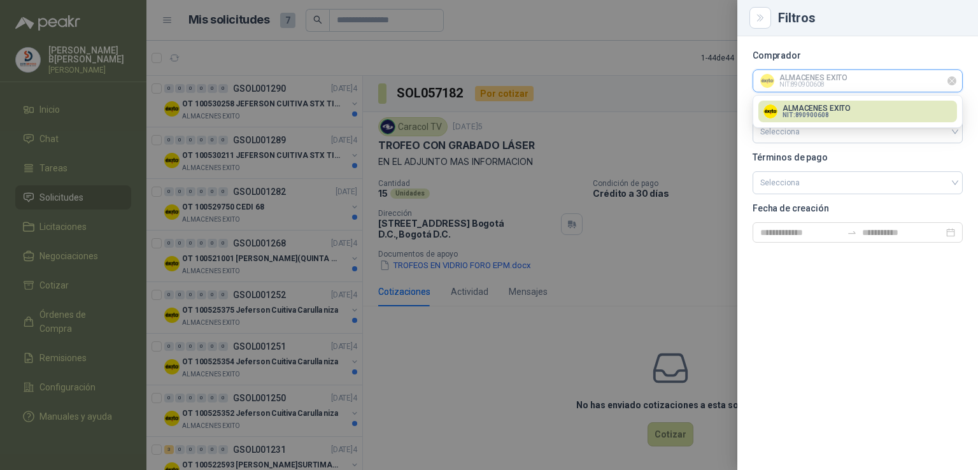
click at [874, 71] on input "text" at bounding box center [857, 81] width 209 height 22
click at [896, 161] on section "Comprador ALMACENES EXITO NIT : 890900608 Departamento Selecciona Términos de p…" at bounding box center [857, 147] width 210 height 191
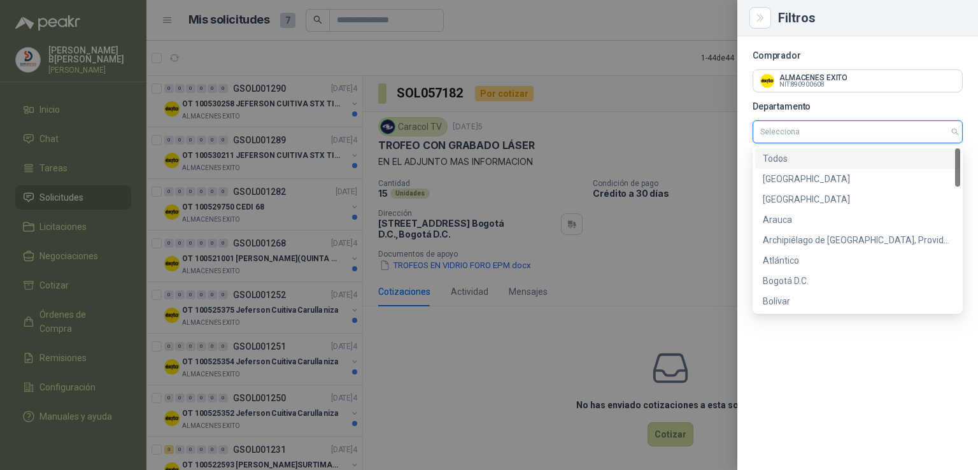
click at [952, 136] on input "search" at bounding box center [857, 132] width 195 height 22
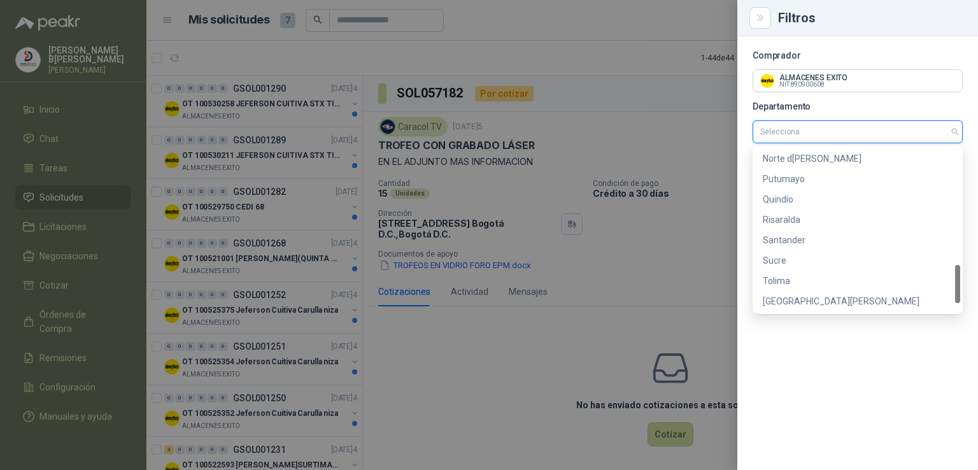
scroll to position [489, 0]
drag, startPoint x: 956, startPoint y: 166, endPoint x: 970, endPoint y: 281, distance: 116.1
click at [970, 281] on body "[PERSON_NAME] [PERSON_NAME] Inicio Chat Tareas Solicitudes Licitaciones Negocia…" at bounding box center [489, 235] width 978 height 470
click at [770, 194] on div "Quindío" at bounding box center [858, 199] width 190 height 14
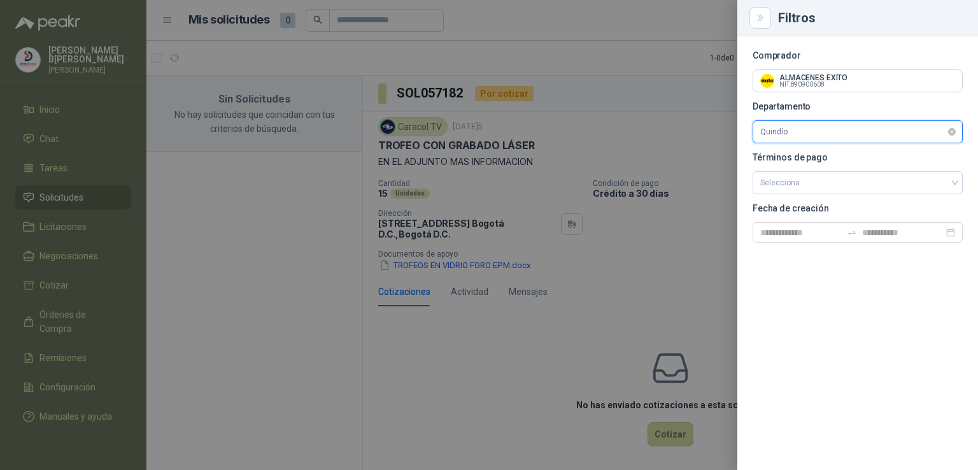
click at [917, 139] on span "Quindío" at bounding box center [857, 131] width 195 height 19
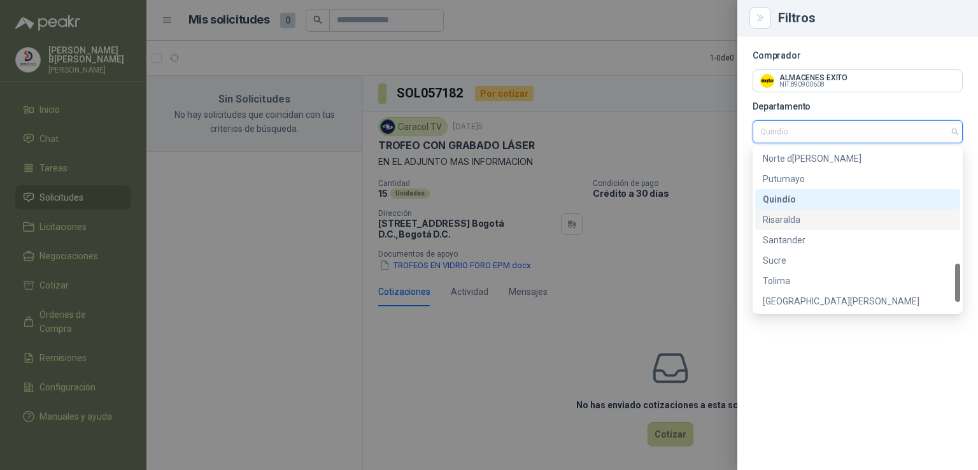
click at [808, 218] on div "Risaralda" at bounding box center [858, 220] width 190 height 14
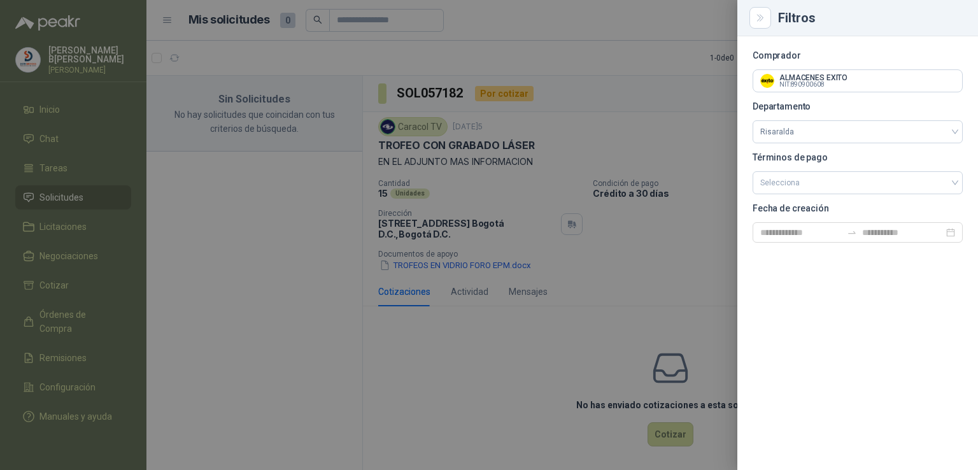
click at [581, 216] on div at bounding box center [489, 235] width 978 height 470
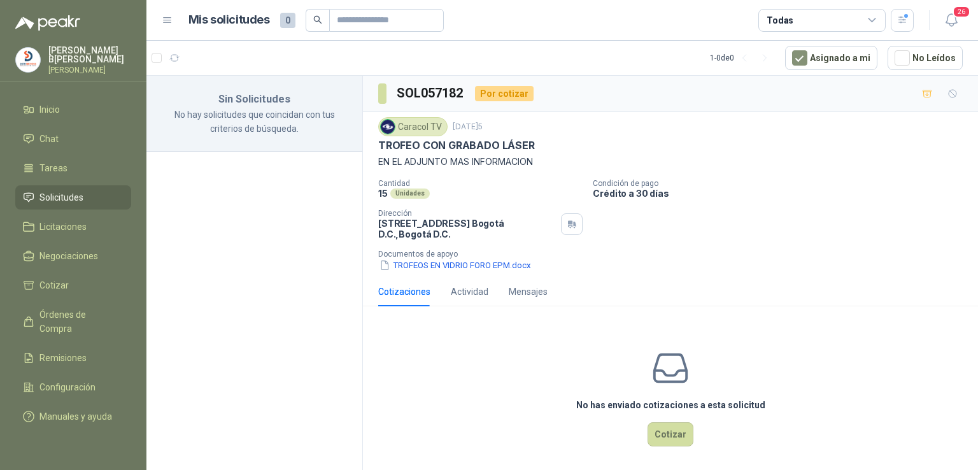
click at [870, 26] on div "Todas" at bounding box center [821, 20] width 127 height 23
click at [950, 215] on div "Cantidad 15 Unidades Condición de pago Crédito a 30 días Dirección [STREET_ADDR…" at bounding box center [670, 225] width 584 height 93
click at [904, 24] on icon "button" at bounding box center [902, 20] width 11 height 11
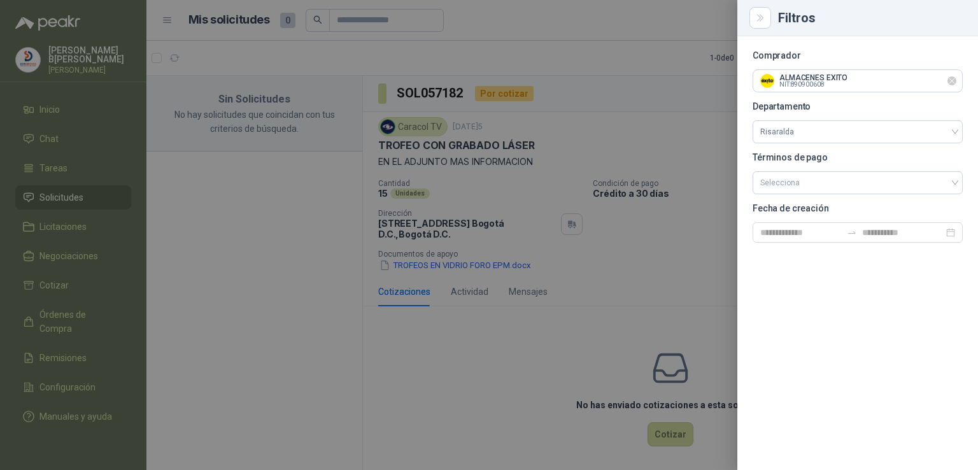
click at [952, 81] on icon "Limpiar" at bounding box center [952, 81] width 11 height 11
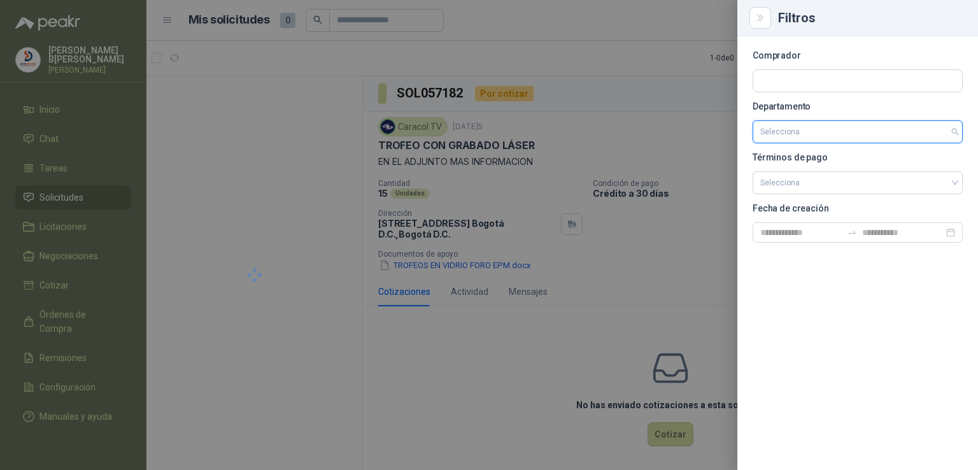
click at [878, 123] on input "search" at bounding box center [857, 132] width 195 height 22
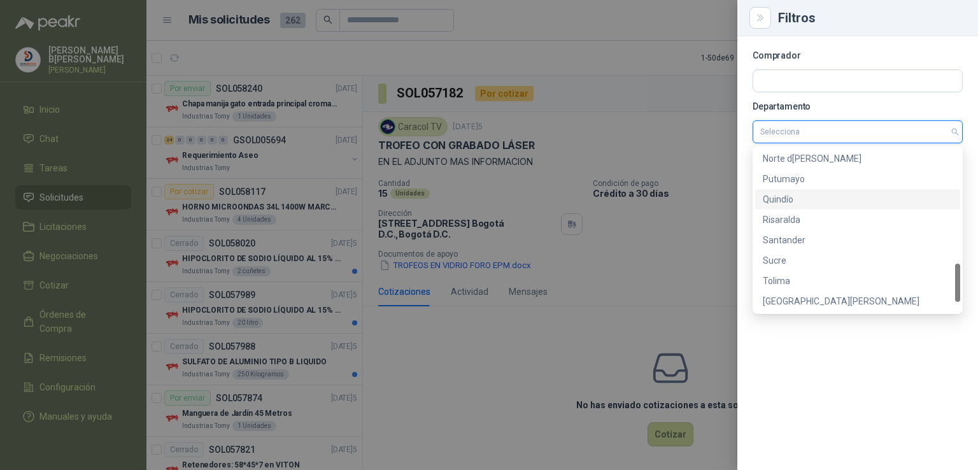
click at [825, 197] on div "Quindío" at bounding box center [858, 199] width 190 height 14
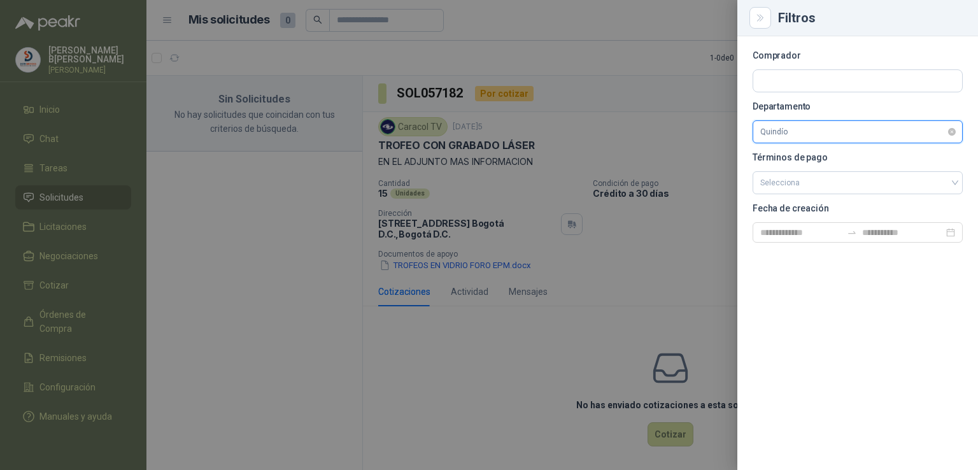
click at [884, 136] on span "Quindío" at bounding box center [857, 131] width 195 height 19
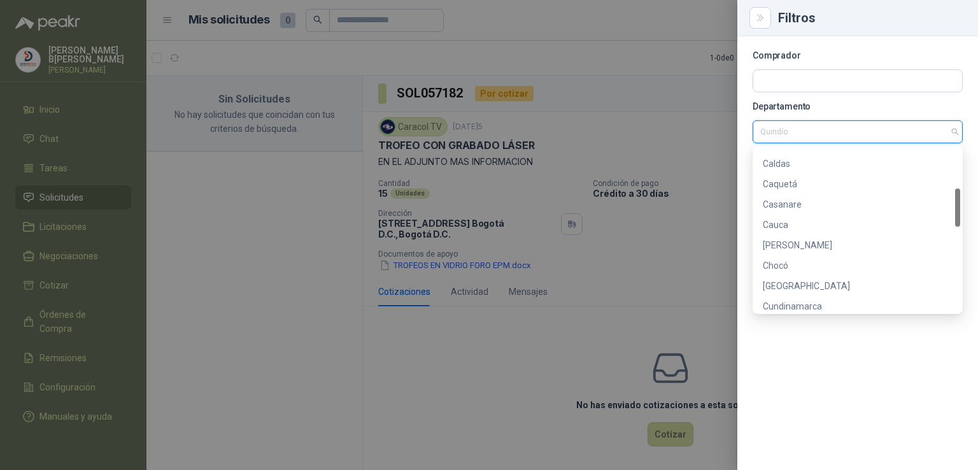
scroll to position [171, 0]
drag, startPoint x: 957, startPoint y: 283, endPoint x: 962, endPoint y: 208, distance: 75.3
click at [962, 208] on body "[PERSON_NAME][PERSON_NAME] Chat Tareas Solicitudes Licitaciones Negociaciones C…" at bounding box center [489, 235] width 978 height 470
click at [779, 270] on div "Chocó" at bounding box center [858, 273] width 190 height 14
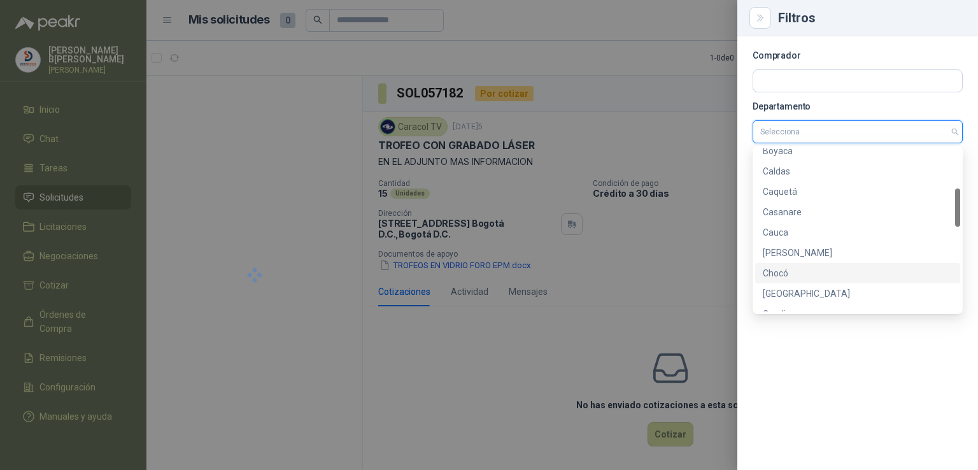
click at [957, 130] on div "Selecciona" at bounding box center [857, 131] width 210 height 23
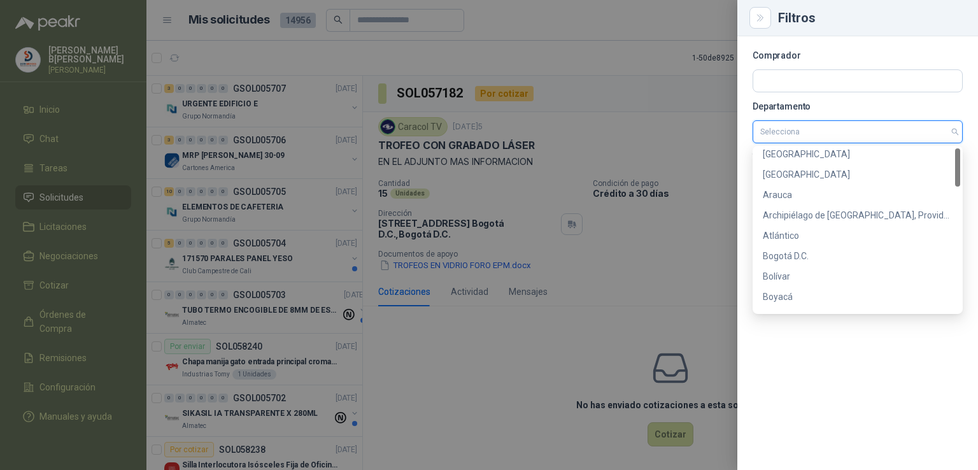
scroll to position [0, 0]
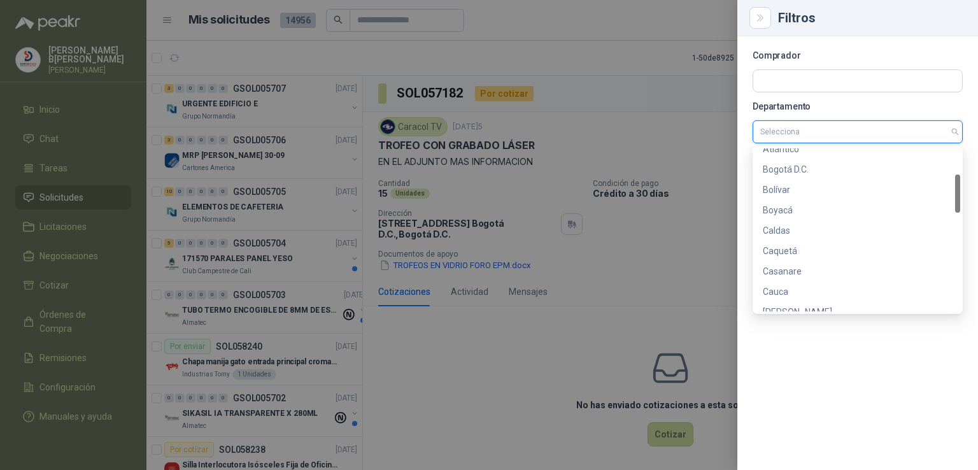
drag, startPoint x: 957, startPoint y: 213, endPoint x: 948, endPoint y: 200, distance: 16.4
click at [948, 200] on div "Atlántico Bogotá D.C. Bolívar Boyacá C[PERSON_NAME]Caquetá Casanare Cauca [PERS…" at bounding box center [857, 229] width 205 height 163
click at [774, 225] on div "Caldas" at bounding box center [858, 228] width 190 height 14
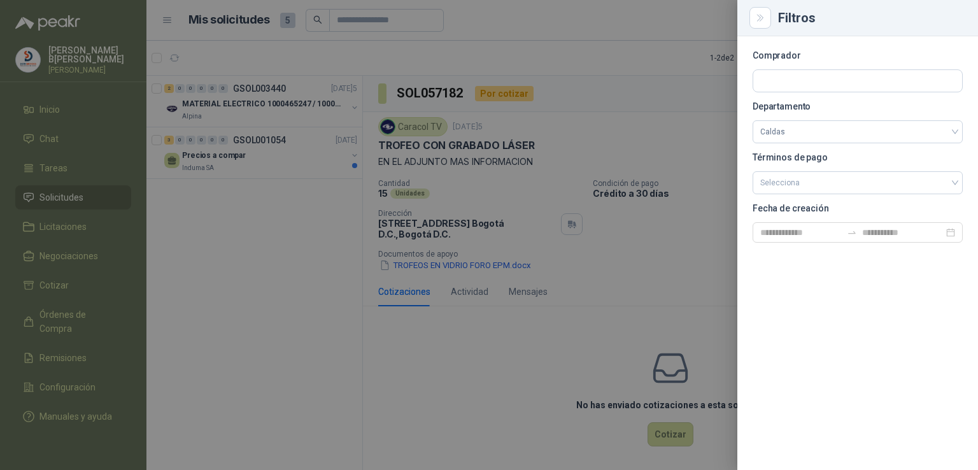
click at [652, 212] on div at bounding box center [489, 235] width 978 height 470
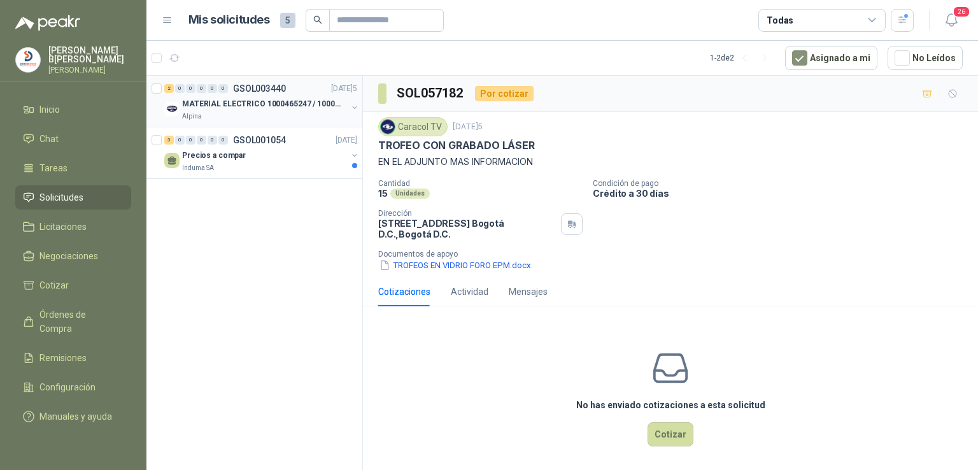
click at [247, 104] on p "MATERIAL ELECTRICO 1000465247 / 1000466995" at bounding box center [261, 104] width 159 height 12
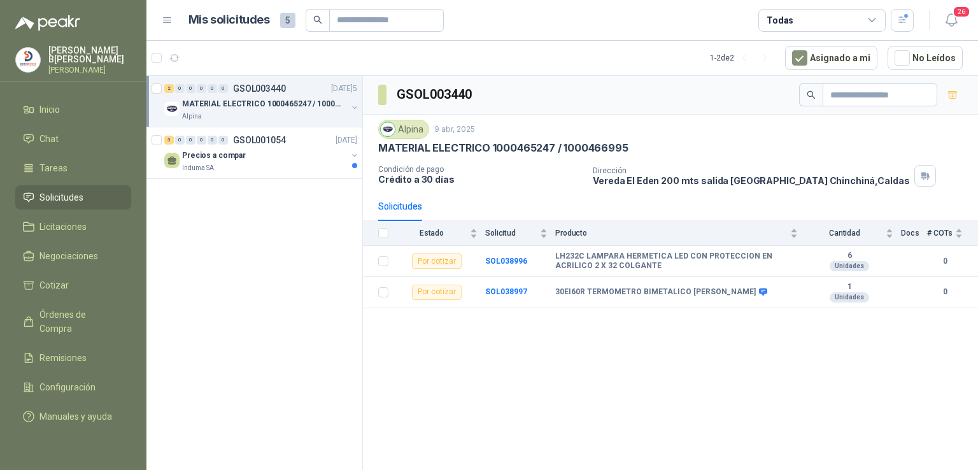
click at [247, 104] on p "MATERIAL ELECTRICO 1000465247 / 1000466995" at bounding box center [261, 104] width 159 height 12
